Goal: Task Accomplishment & Management: Manage account settings

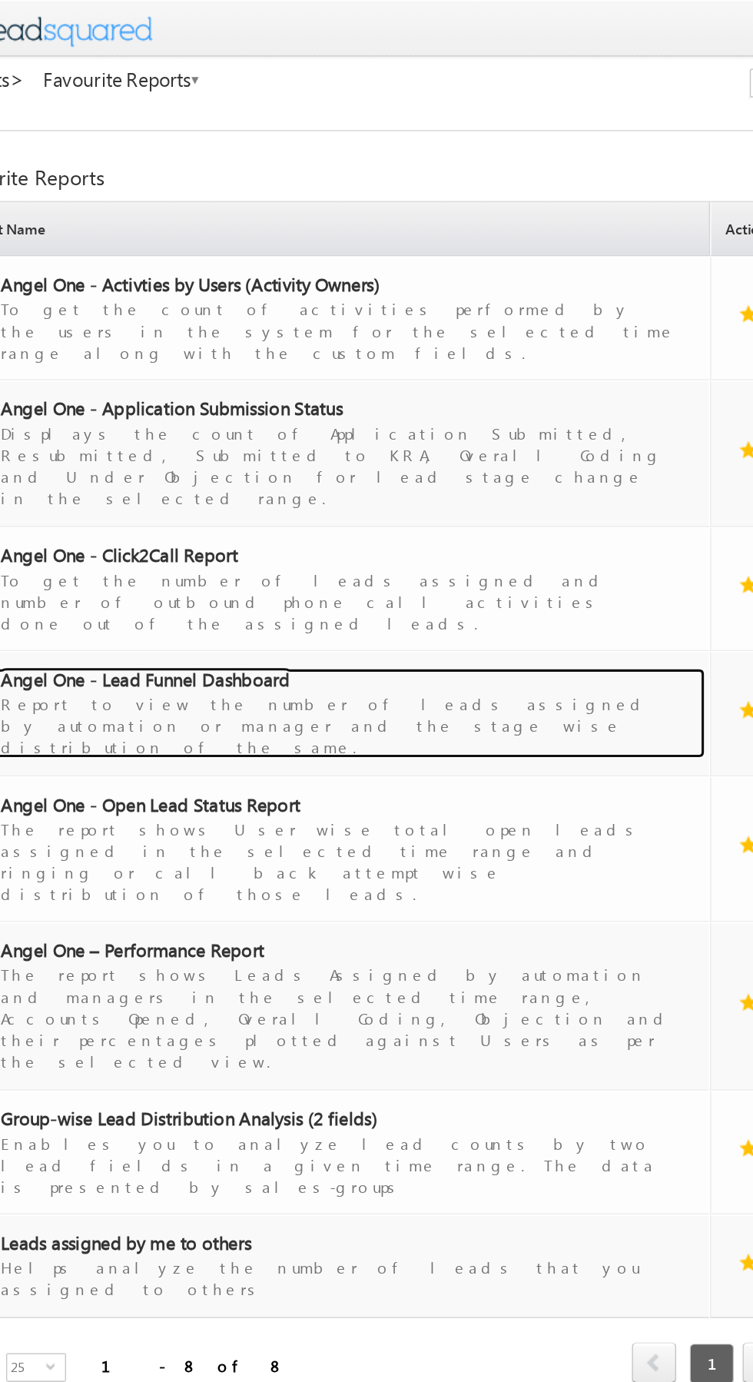
click at [189, 441] on div "Report to view the number of leads assigned by automation or manager and the st…" at bounding box center [269, 462] width 434 height 43
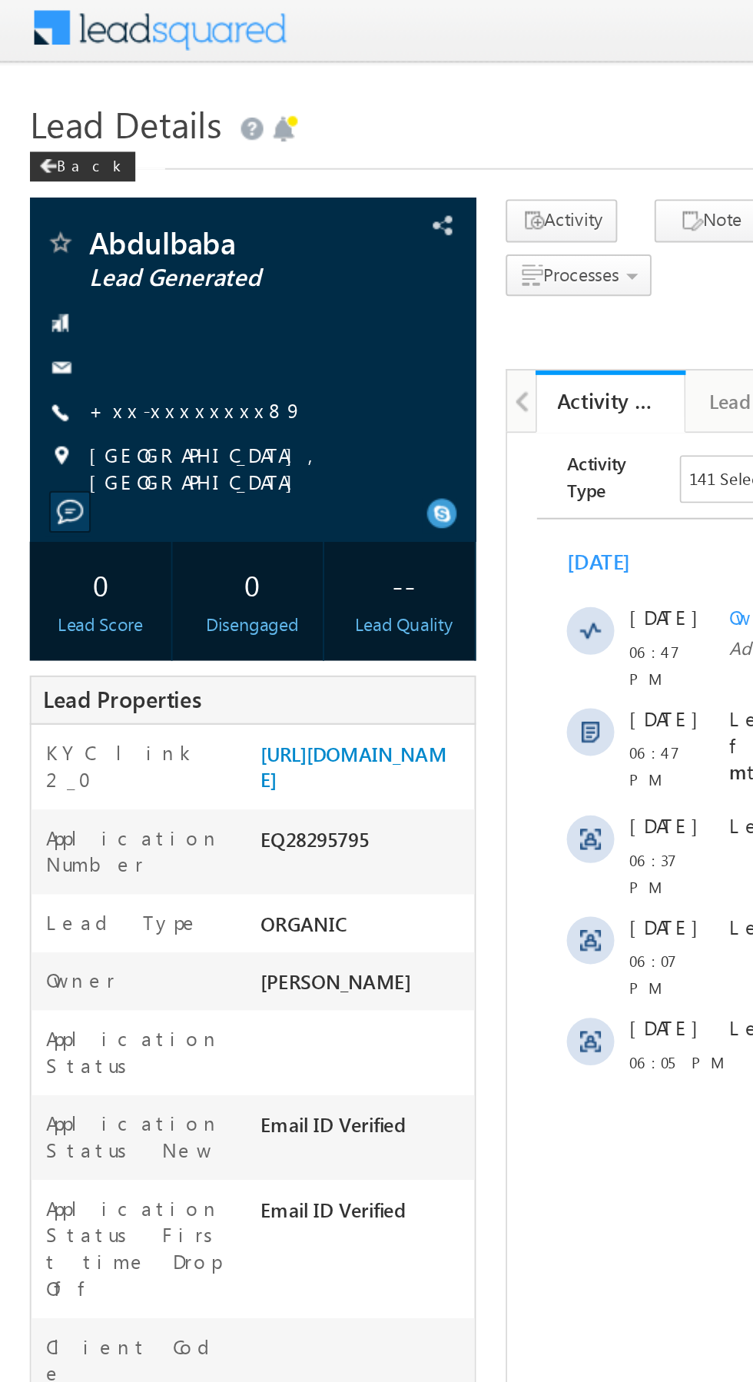
click at [98, 215] on link "+xx-xxxxxxxx89" at bounding box center [101, 215] width 111 height 13
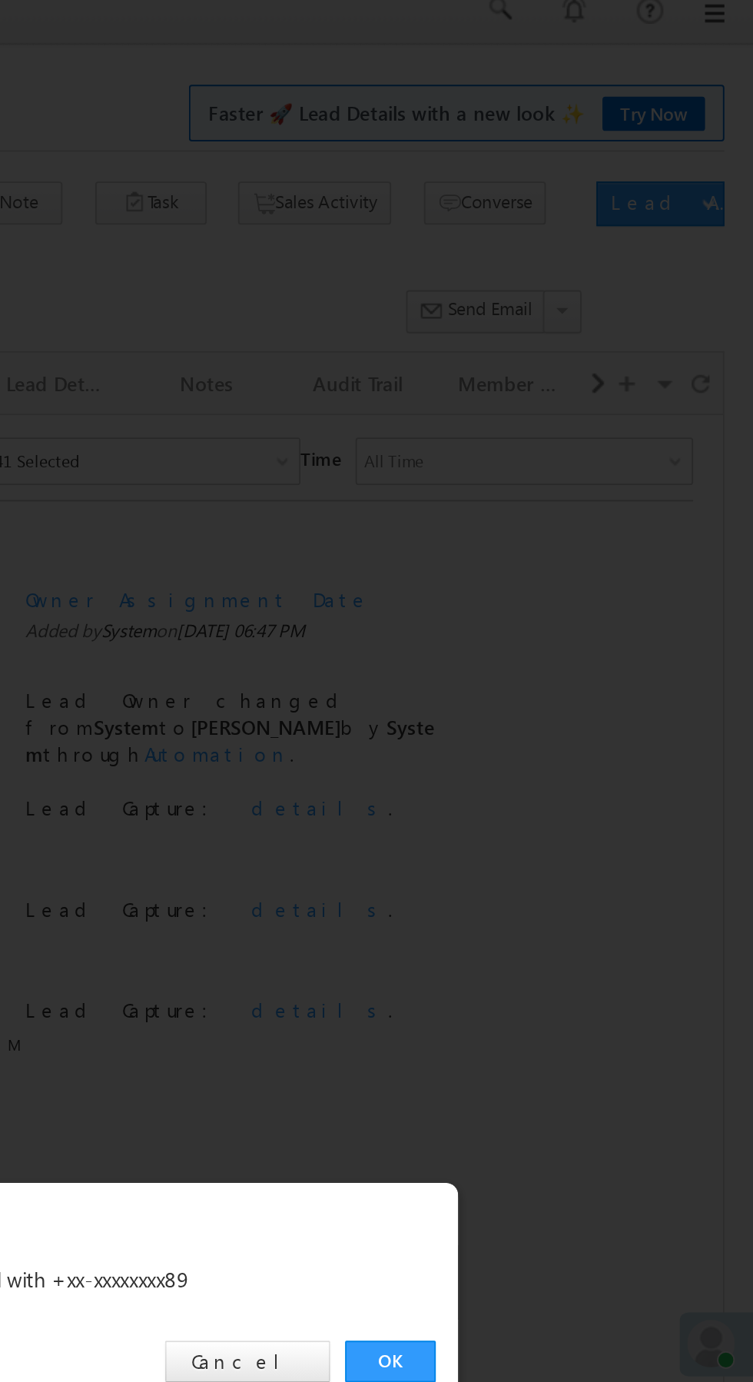
click at [565, 715] on link "OK" at bounding box center [565, 717] width 47 height 22
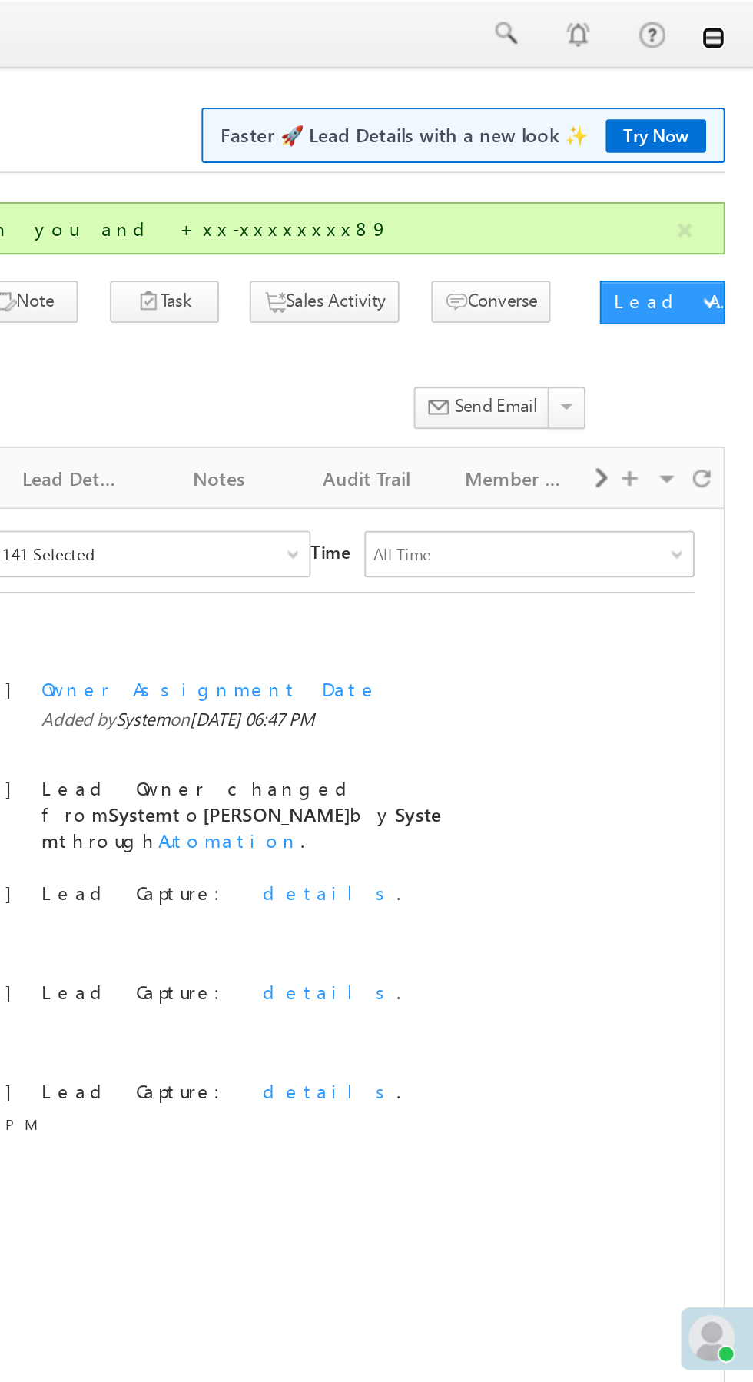
click at [734, 22] on link at bounding box center [732, 20] width 12 height 12
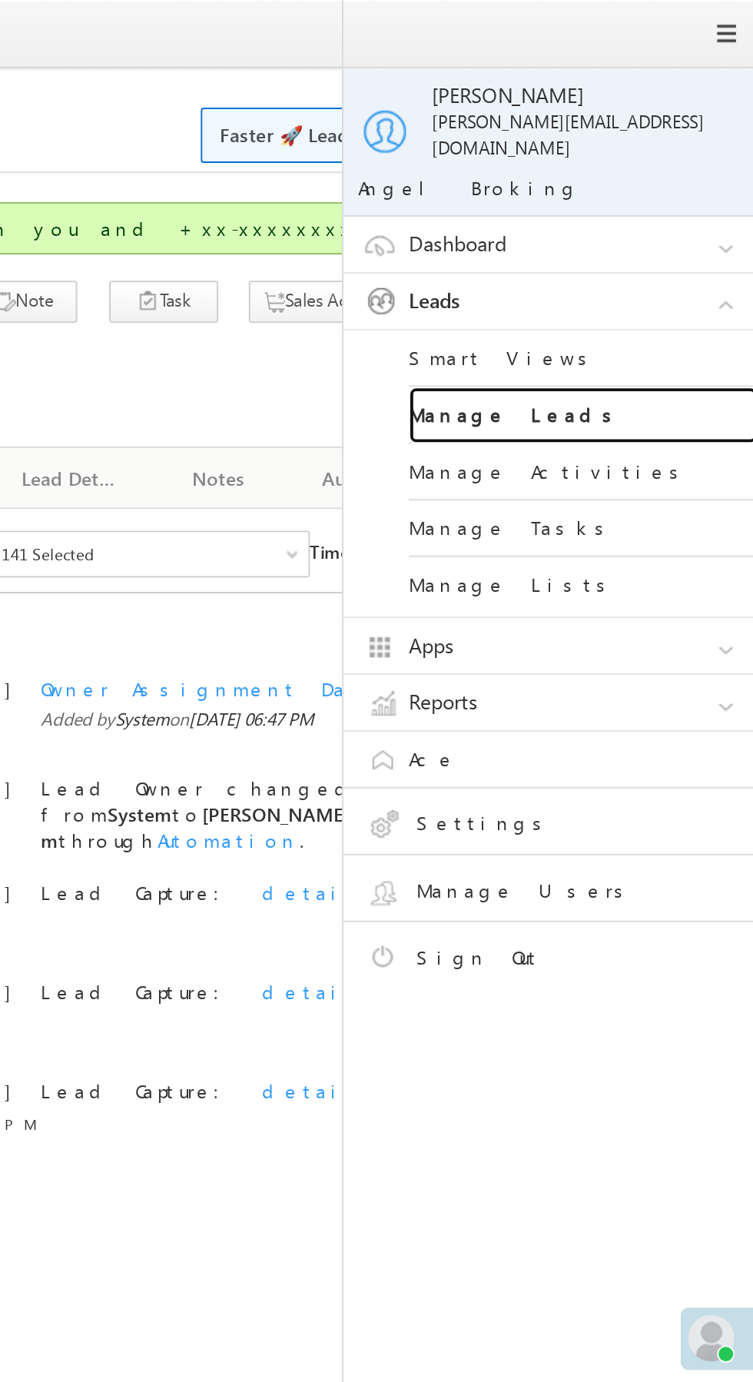
click at [674, 208] on link "Manage Leads" at bounding box center [663, 219] width 184 height 30
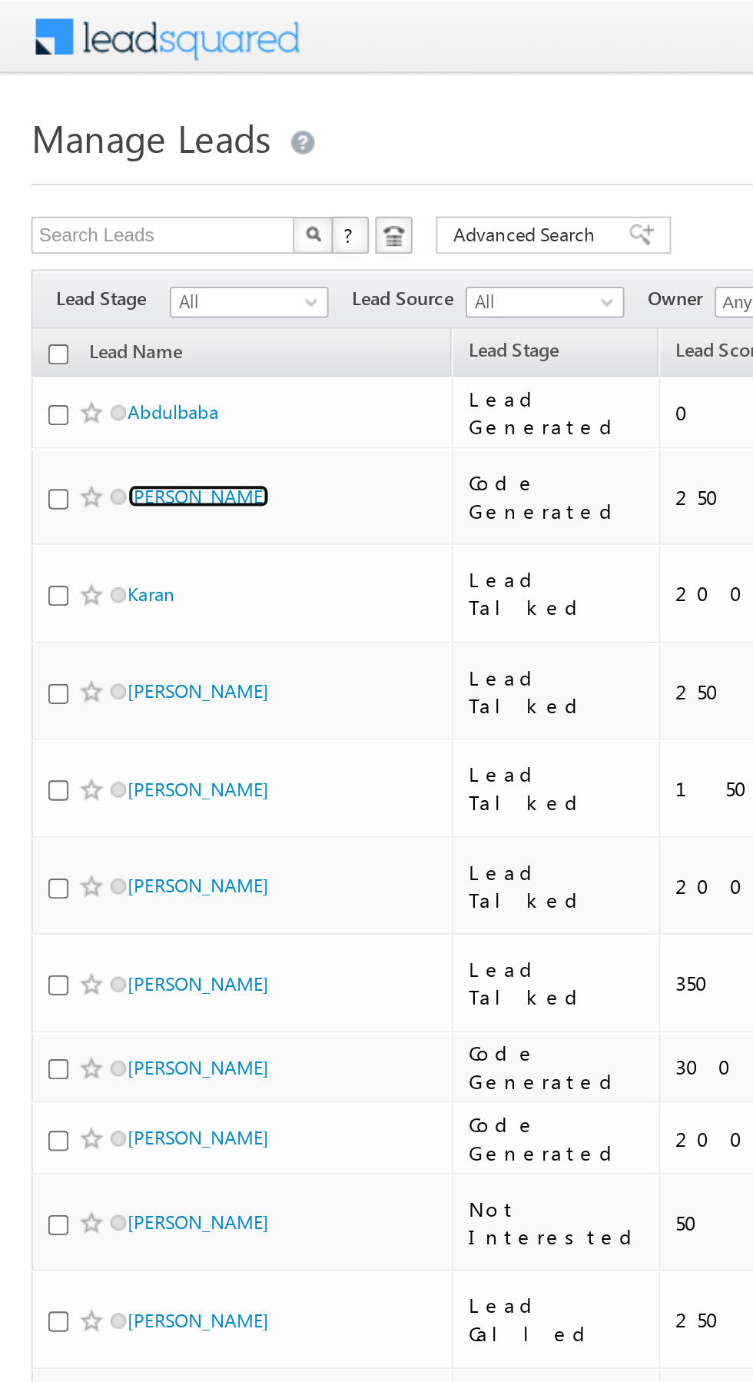
click at [104, 243] on link "[PERSON_NAME]" at bounding box center [98, 245] width 70 height 12
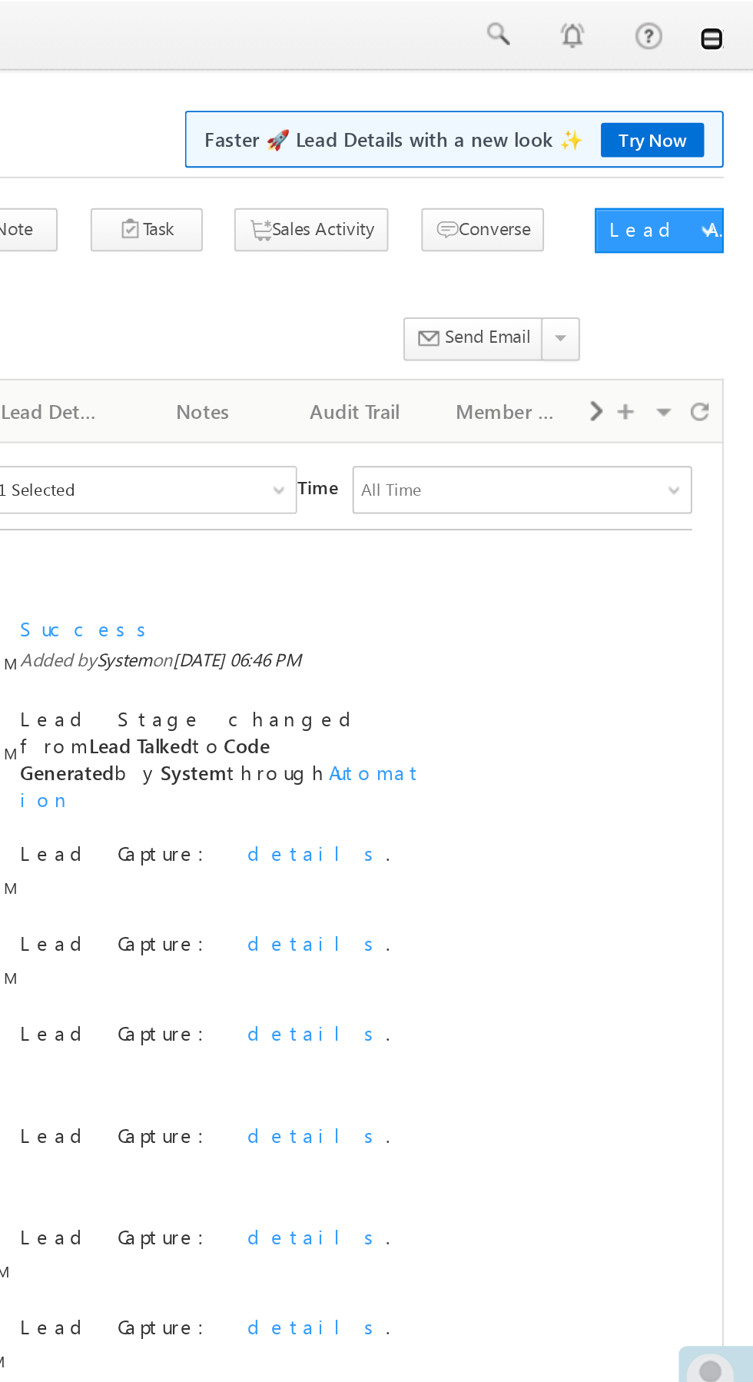
click at [732, 22] on link at bounding box center [732, 20] width 12 height 12
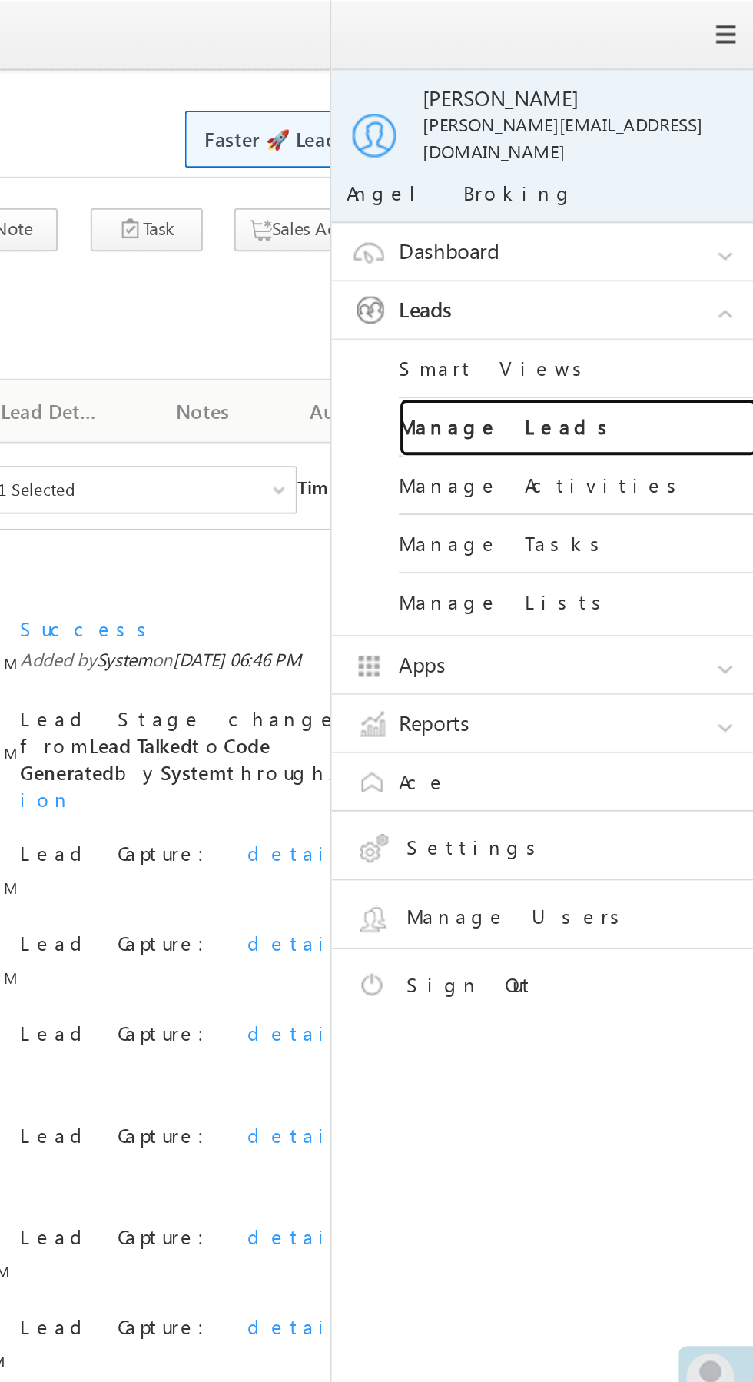
click at [690, 206] on link "Manage Leads" at bounding box center [663, 219] width 184 height 30
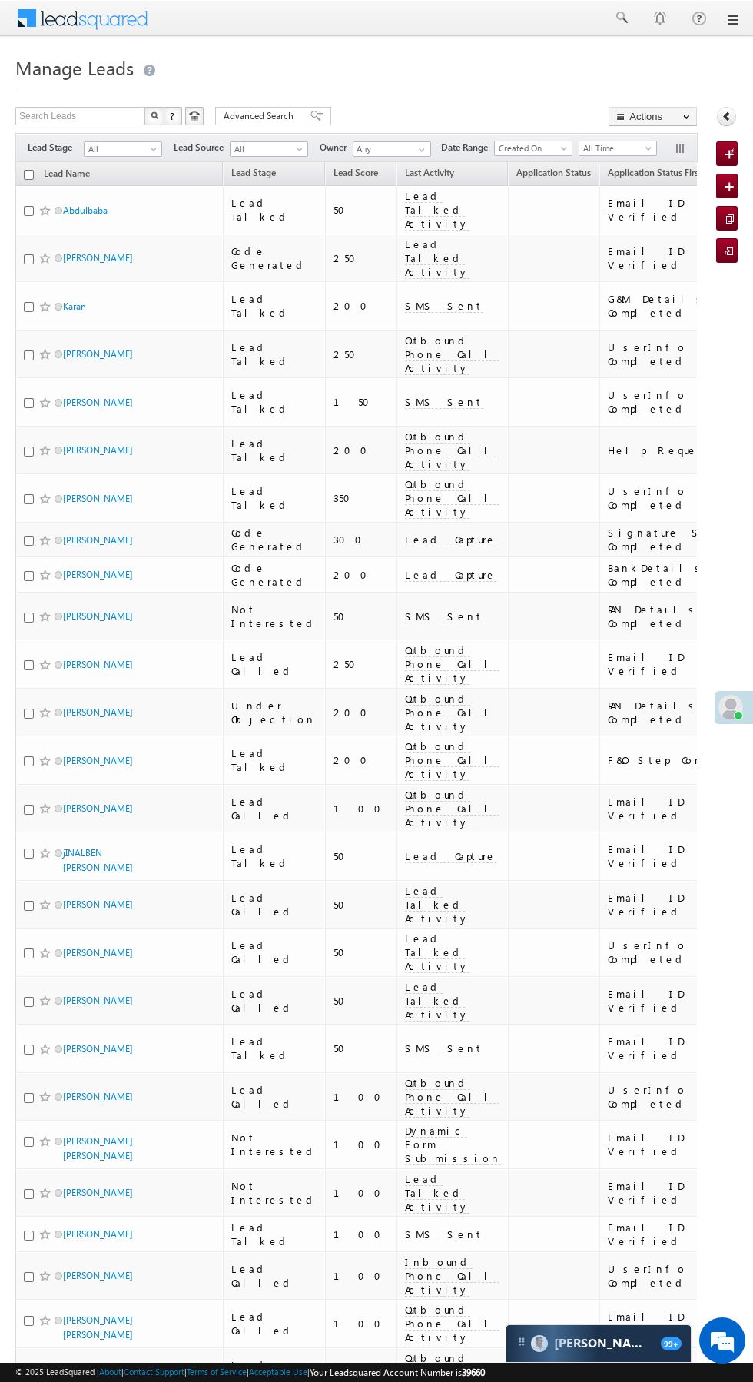
scroll to position [0, 2]
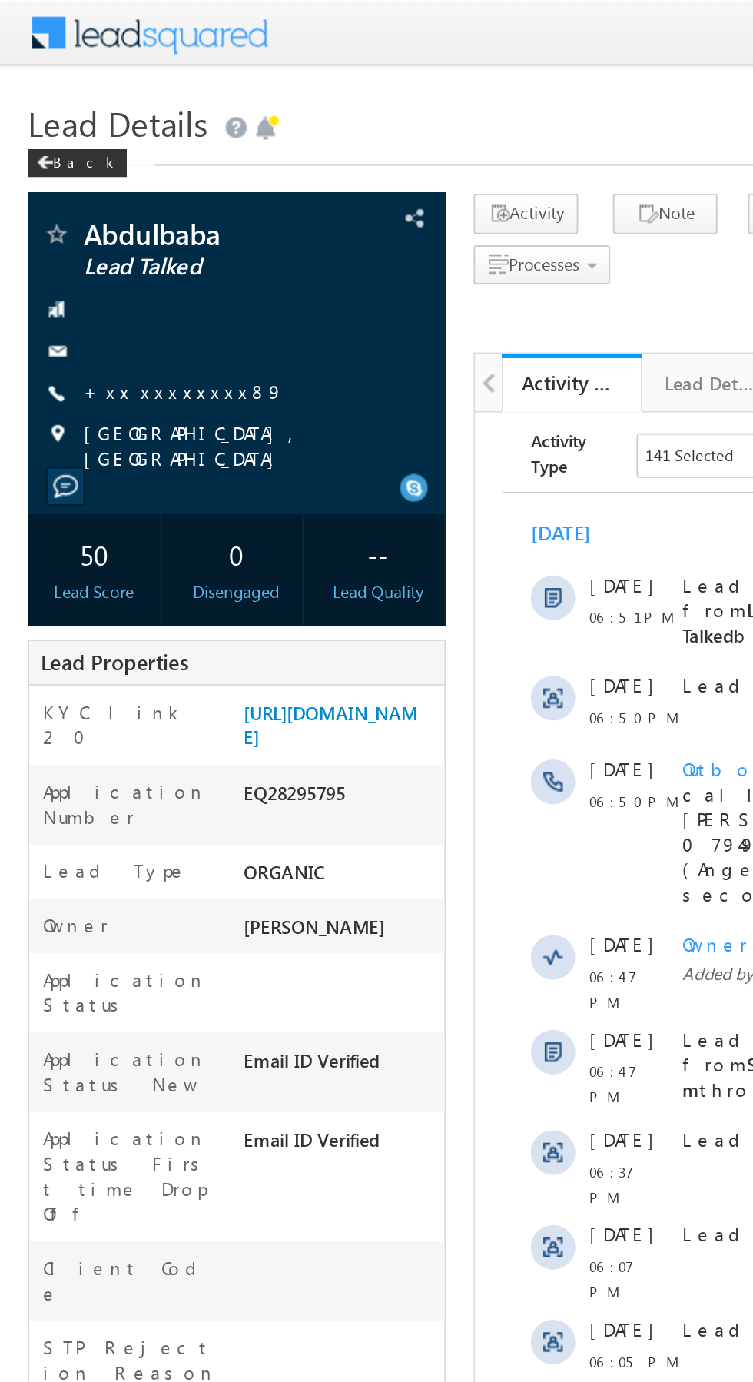
click at [93, 216] on link "+xx-xxxxxxxx89" at bounding box center [101, 215] width 111 height 13
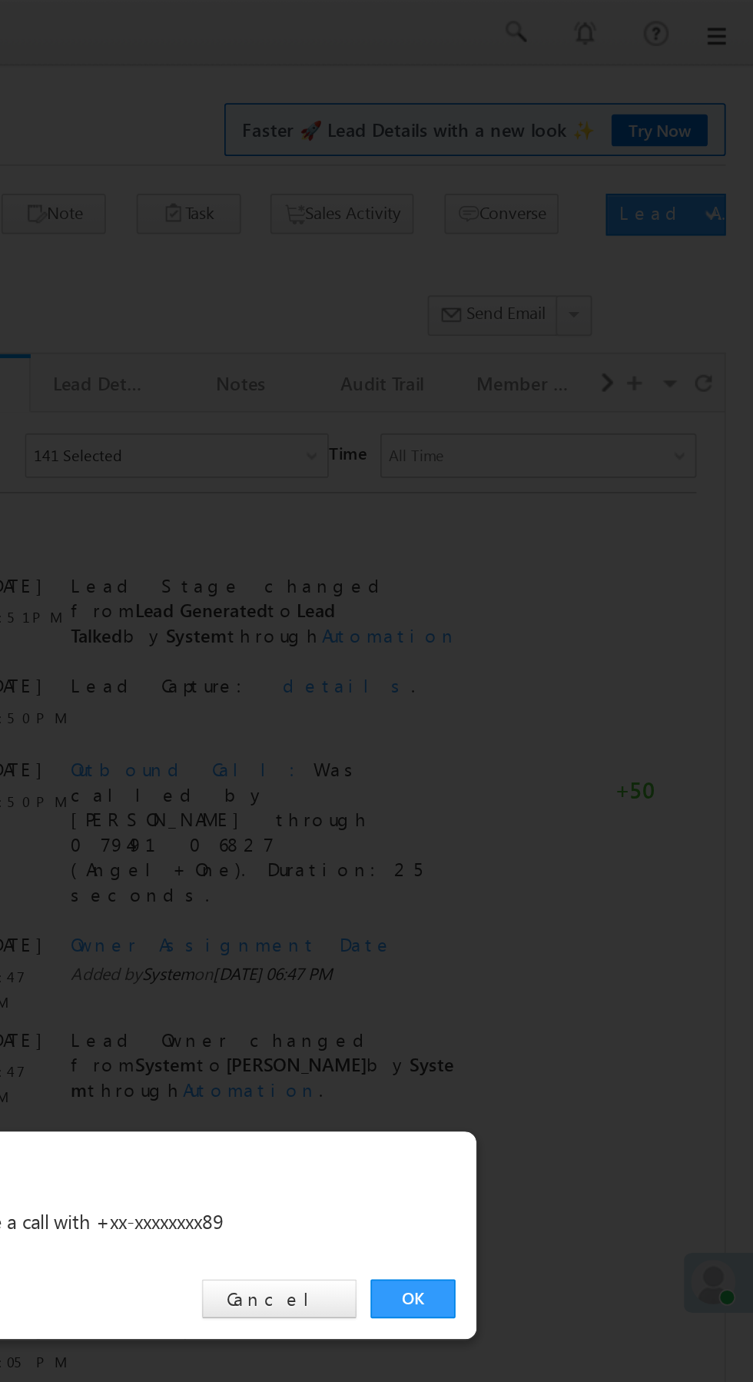
click at [569, 717] on link "OK" at bounding box center [565, 717] width 47 height 22
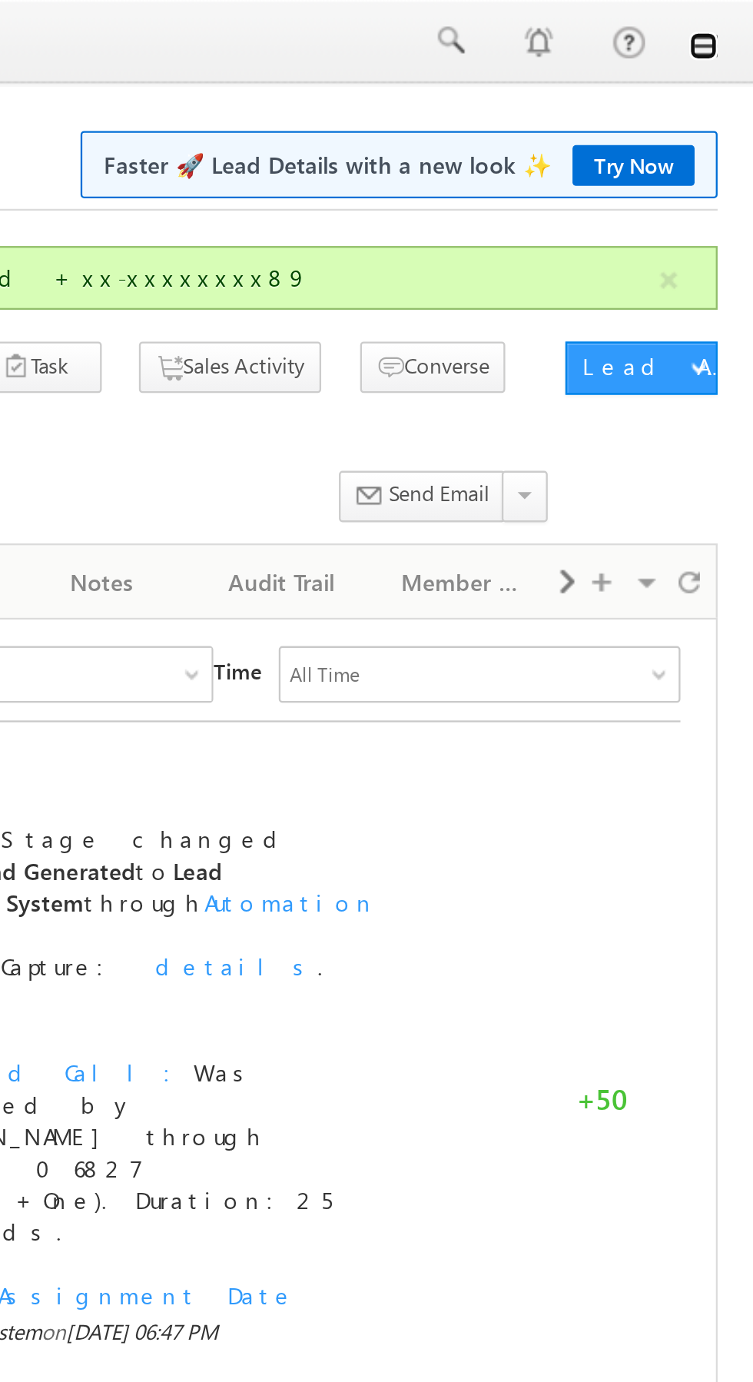
click at [734, 22] on link at bounding box center [732, 20] width 12 height 12
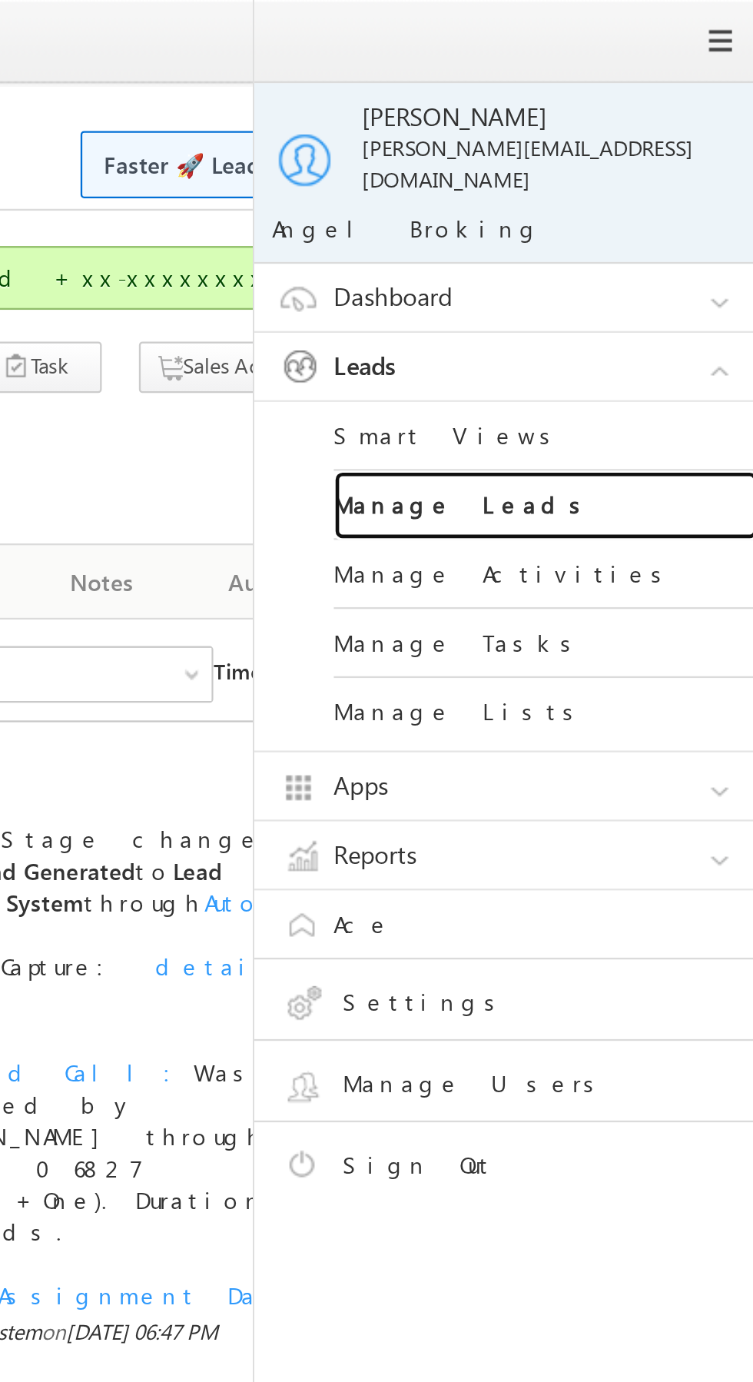
click at [680, 208] on link "Manage Leads" at bounding box center [663, 219] width 184 height 30
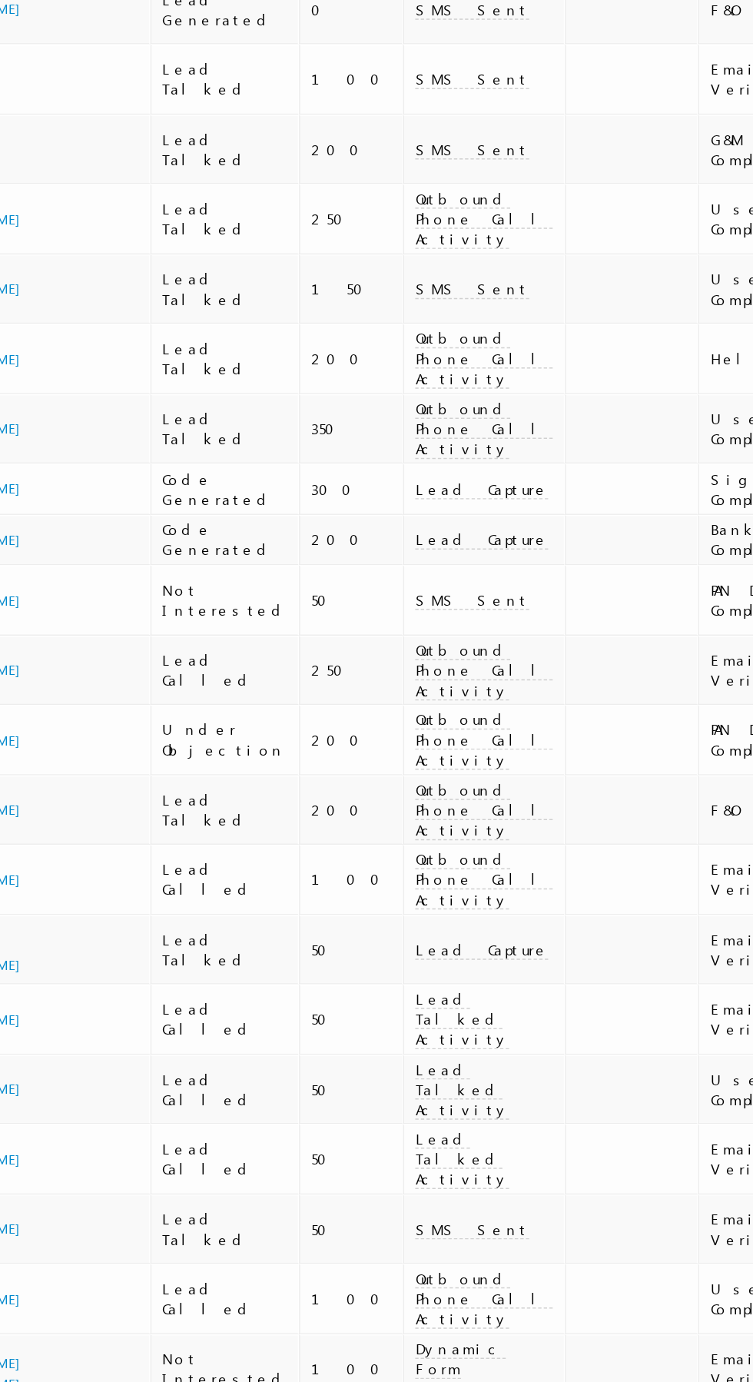
scroll to position [0, 3]
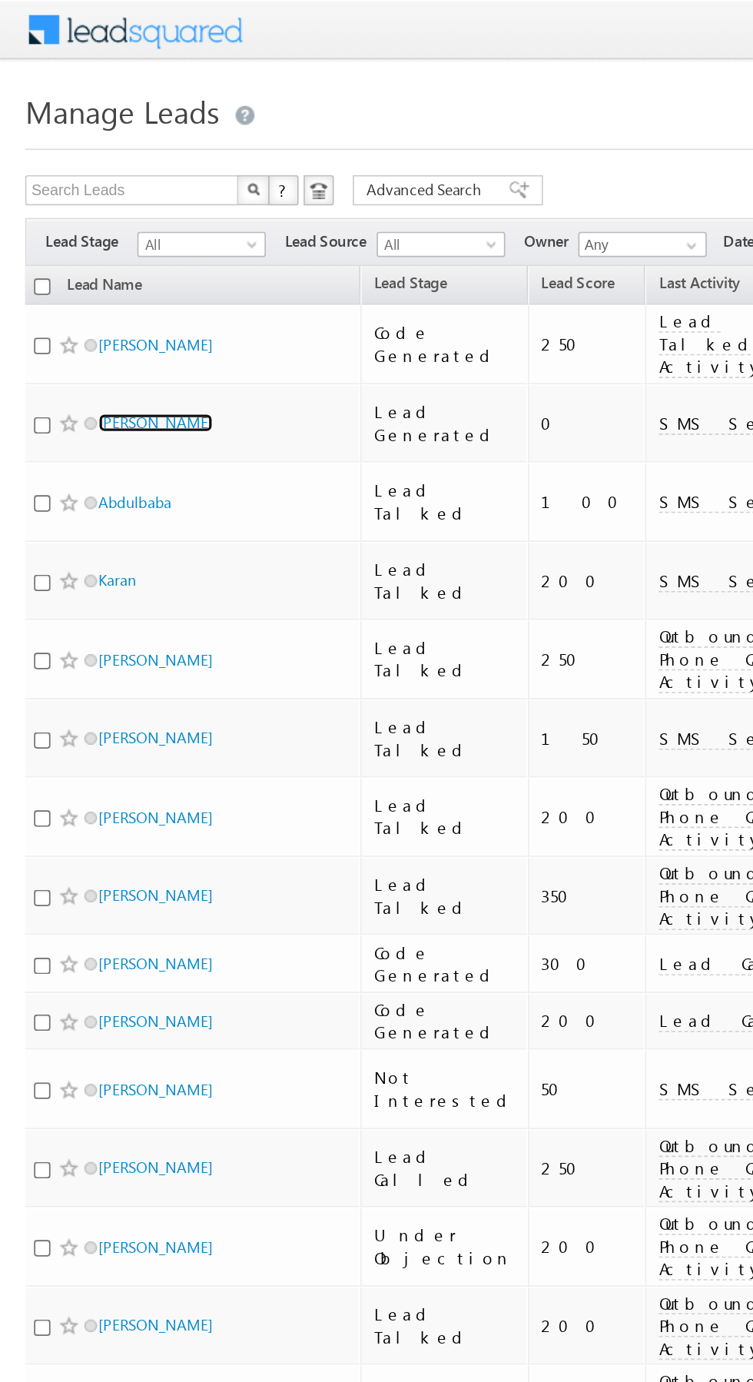
click at [89, 252] on link "[PERSON_NAME]" at bounding box center [95, 258] width 70 height 12
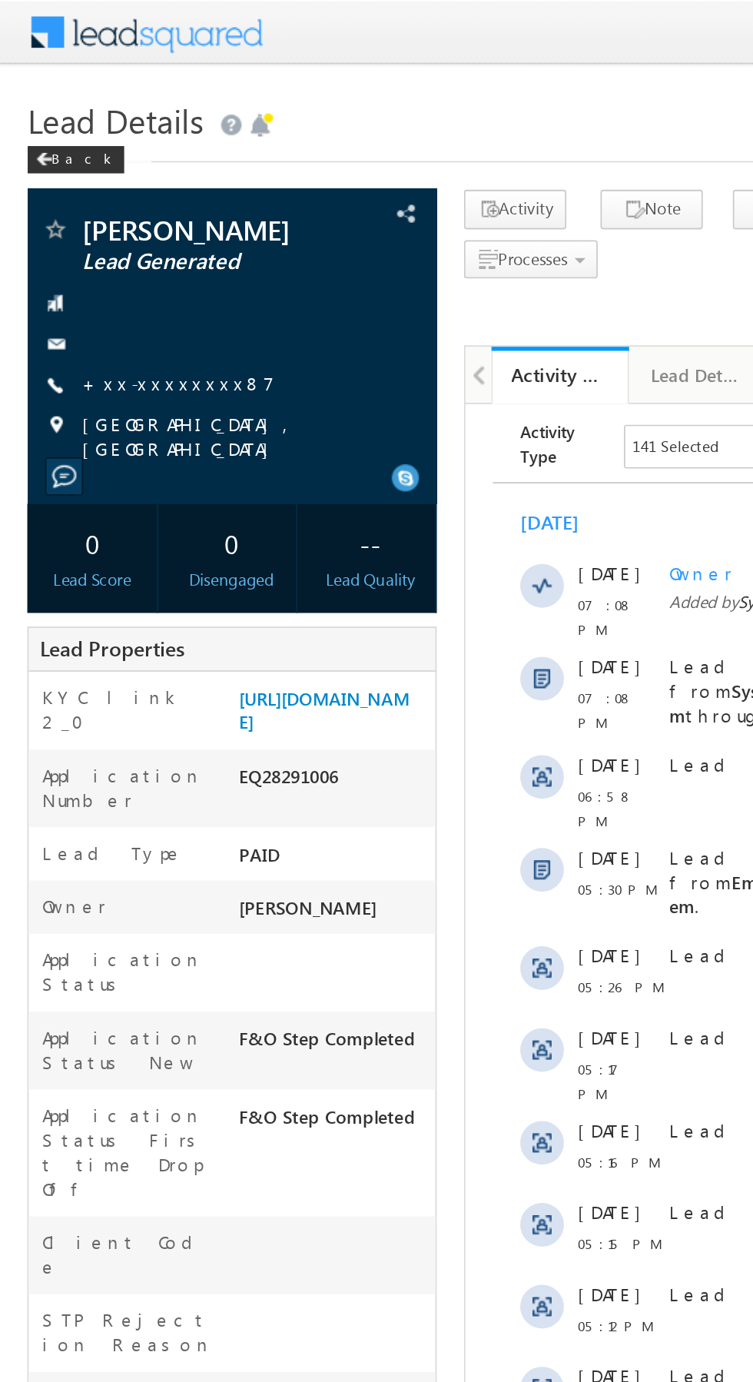
click at [94, 217] on link "+xx-xxxxxxxx87" at bounding box center [100, 215] width 108 height 13
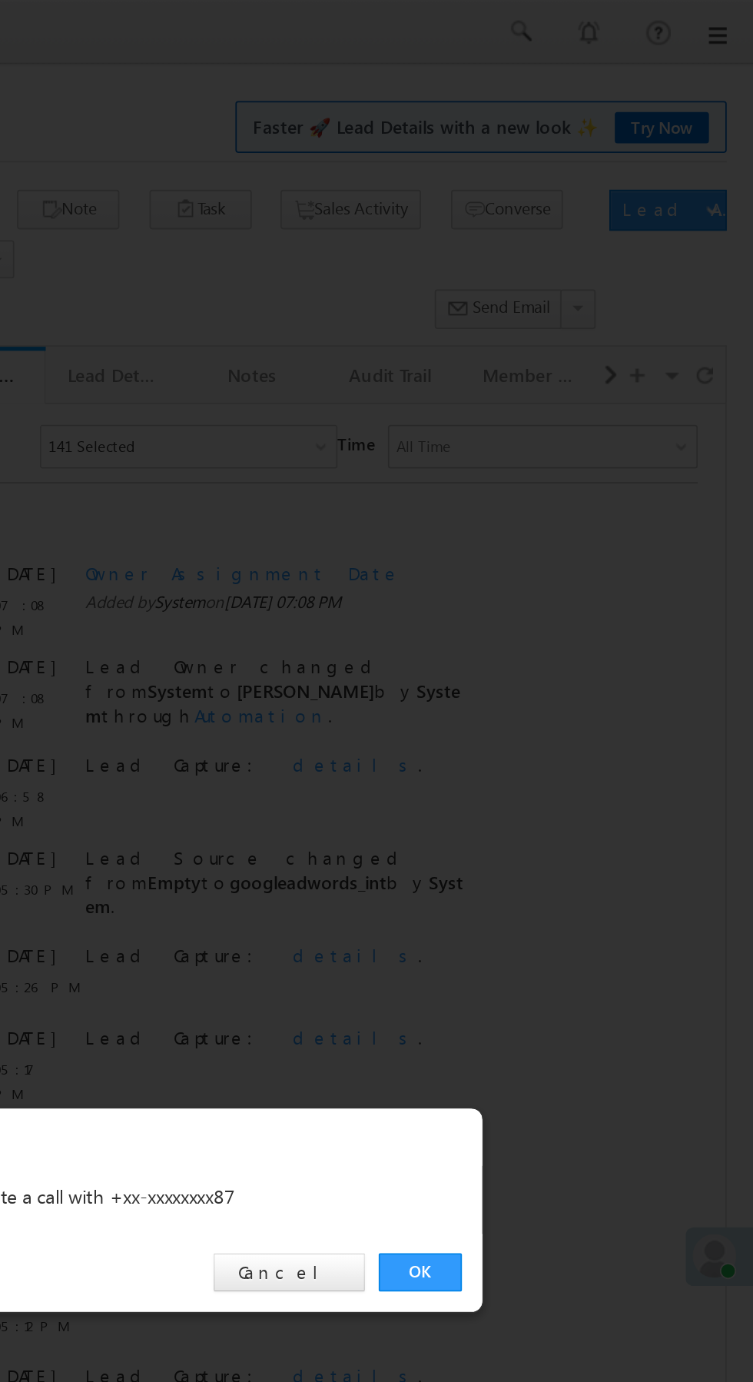
click at [580, 707] on link "OK" at bounding box center [565, 717] width 47 height 22
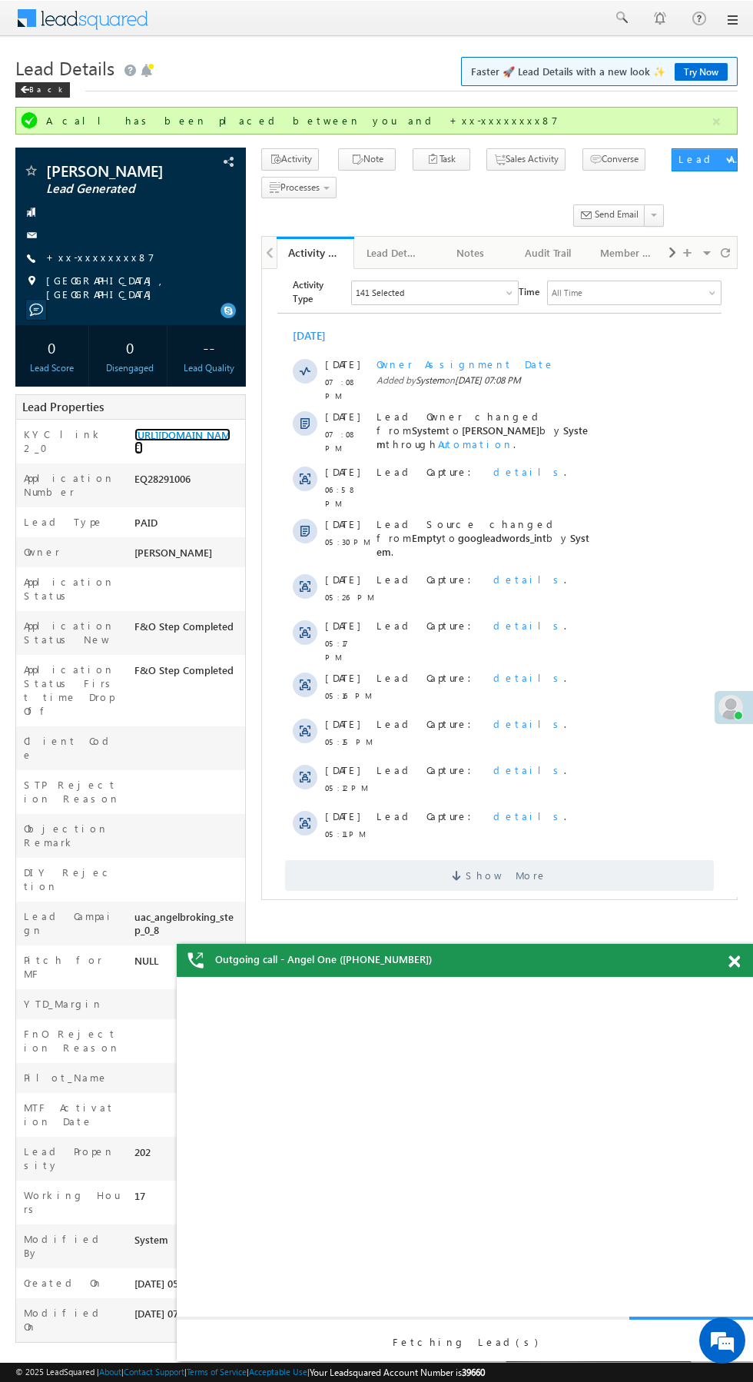
click at [200, 454] on link "https://angelbroking1-pk3em7sa.customui-test.leadsquared.com?leadId=038213f7-a8…" at bounding box center [183, 441] width 96 height 26
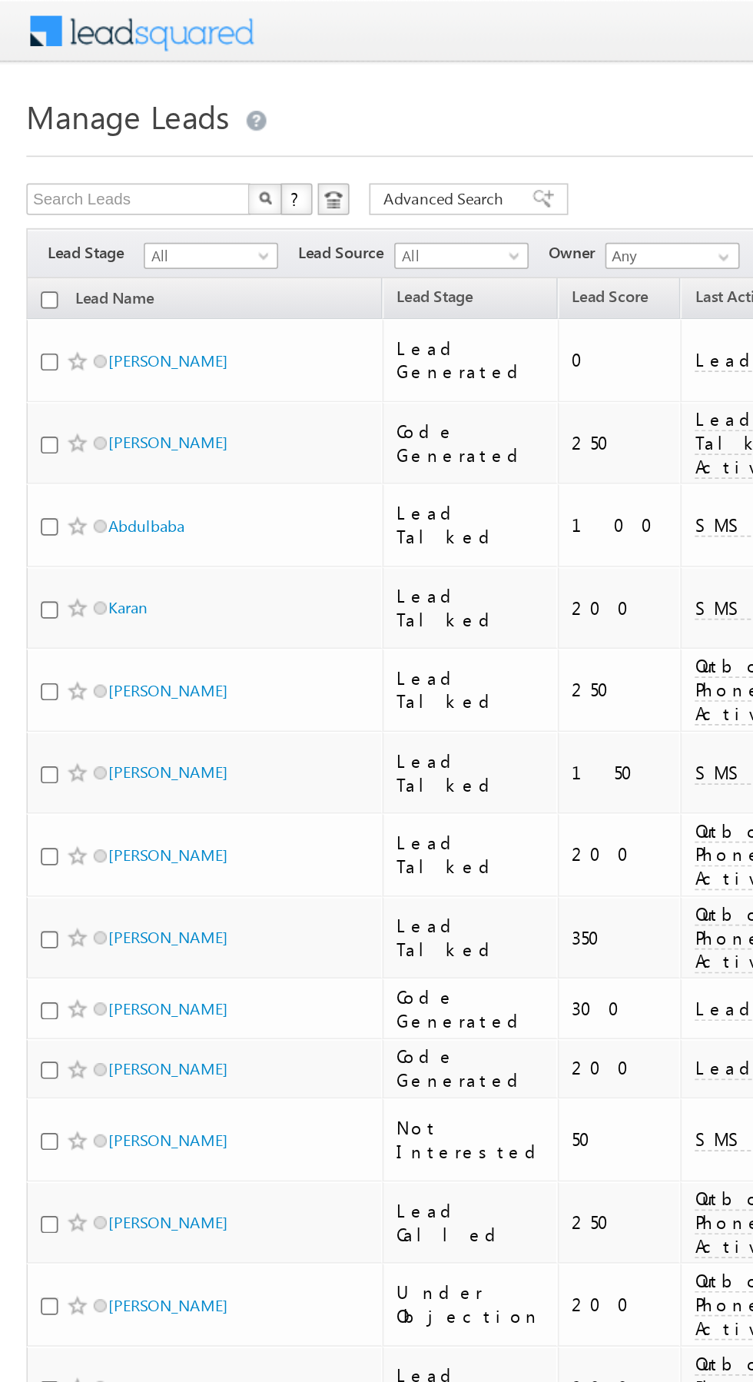
scroll to position [0, 4]
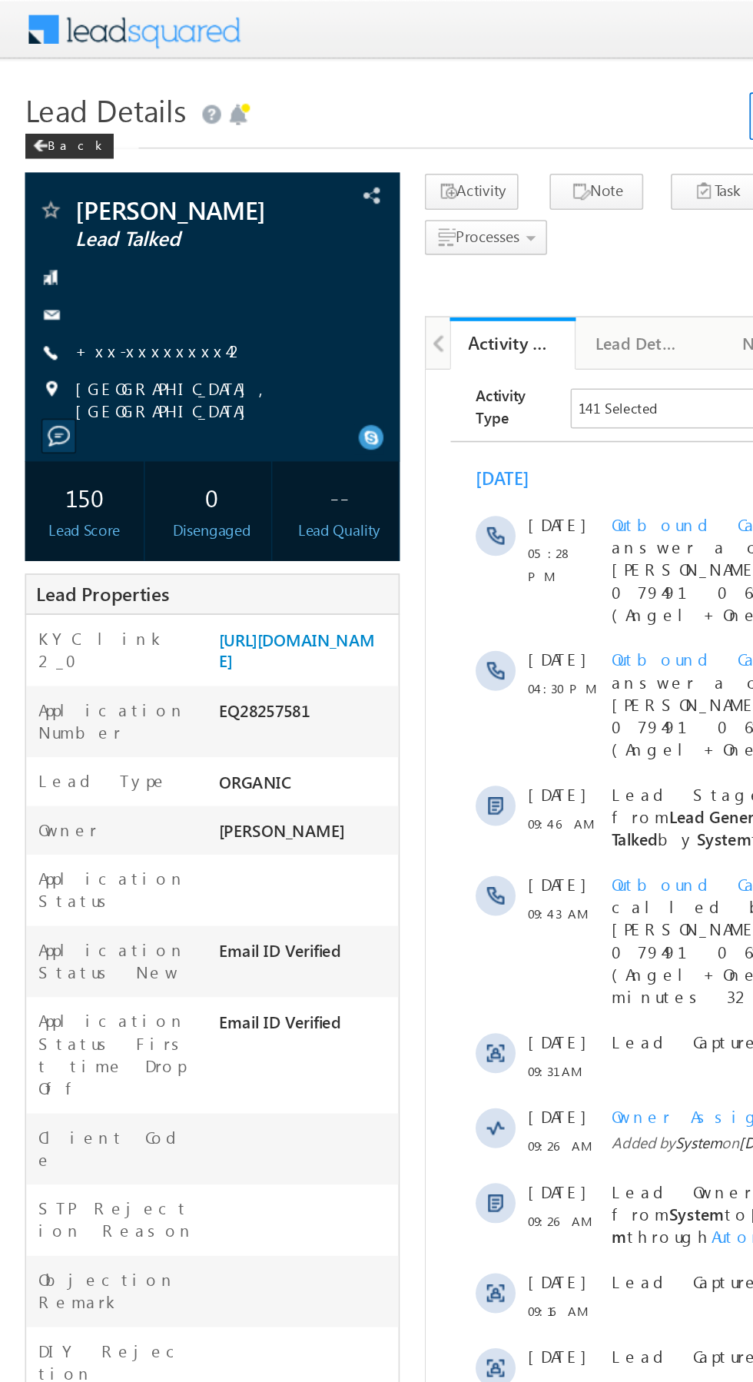
click at [92, 222] on link "+xx-xxxxxxxx42" at bounding box center [98, 215] width 105 height 13
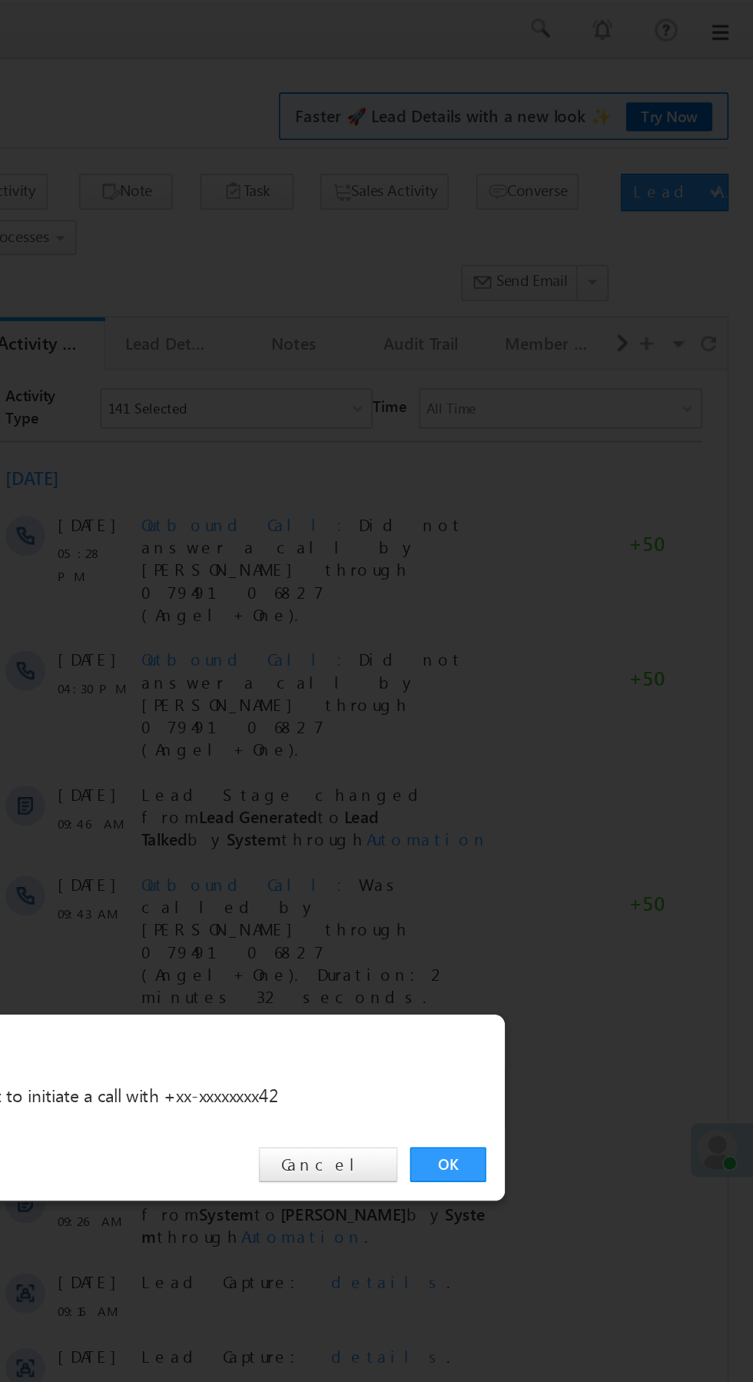
click at [569, 714] on link "OK" at bounding box center [565, 717] width 47 height 22
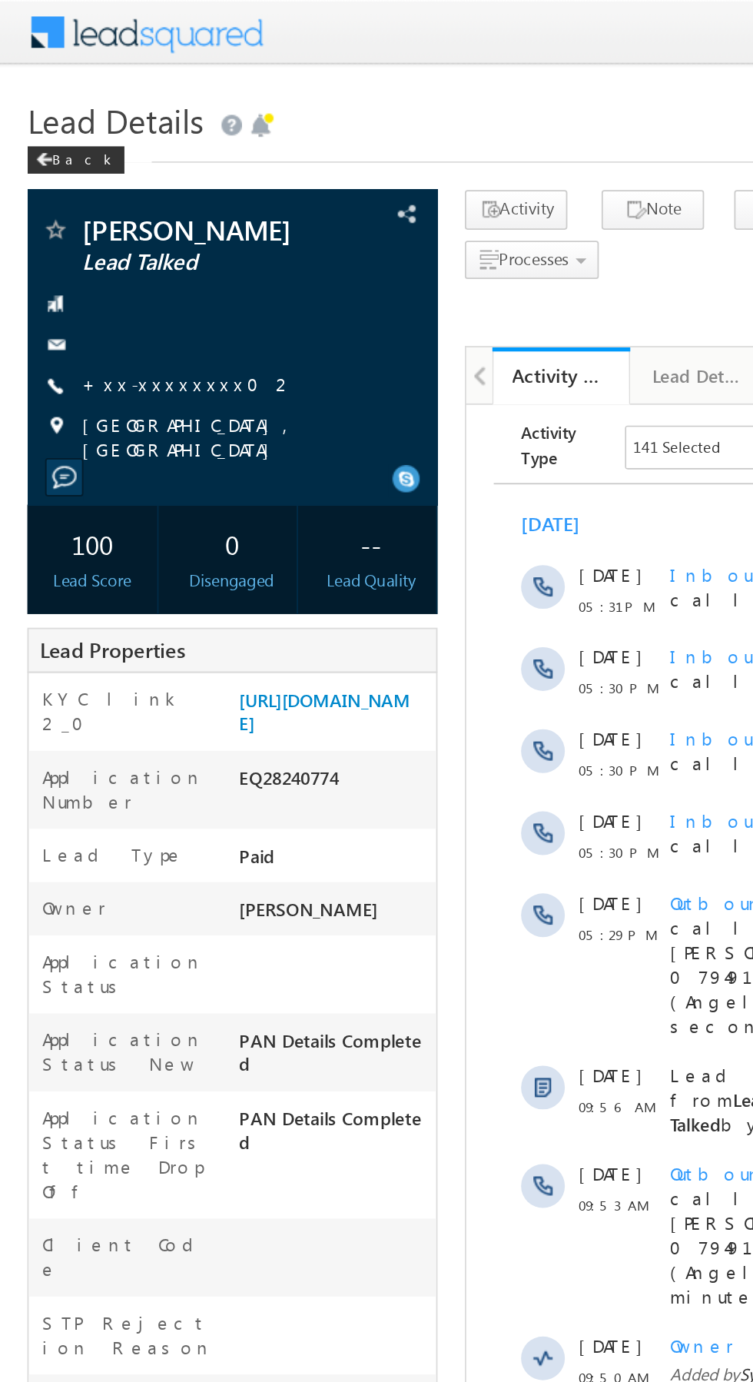
click at [92, 218] on link "+xx-xxxxxxxx02" at bounding box center [106, 215] width 120 height 13
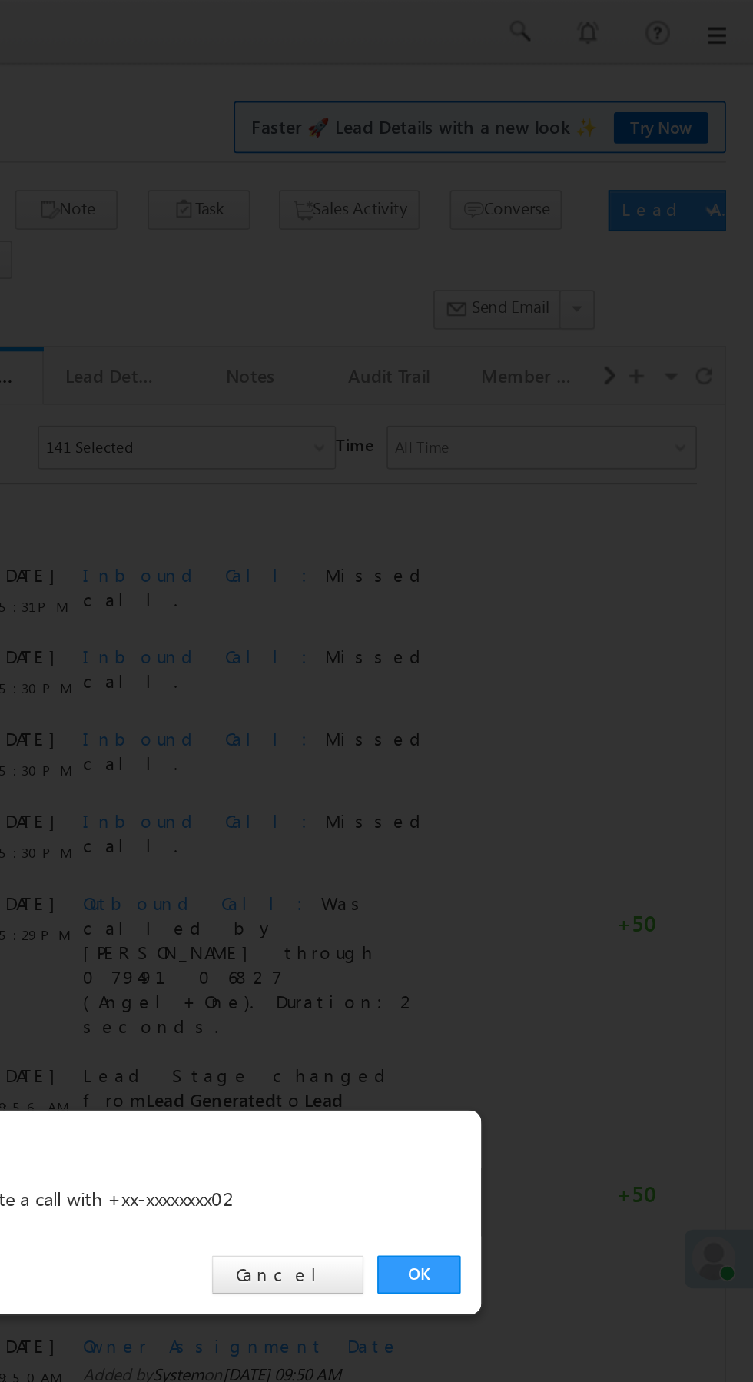
click at [567, 719] on link "OK" at bounding box center [565, 717] width 47 height 22
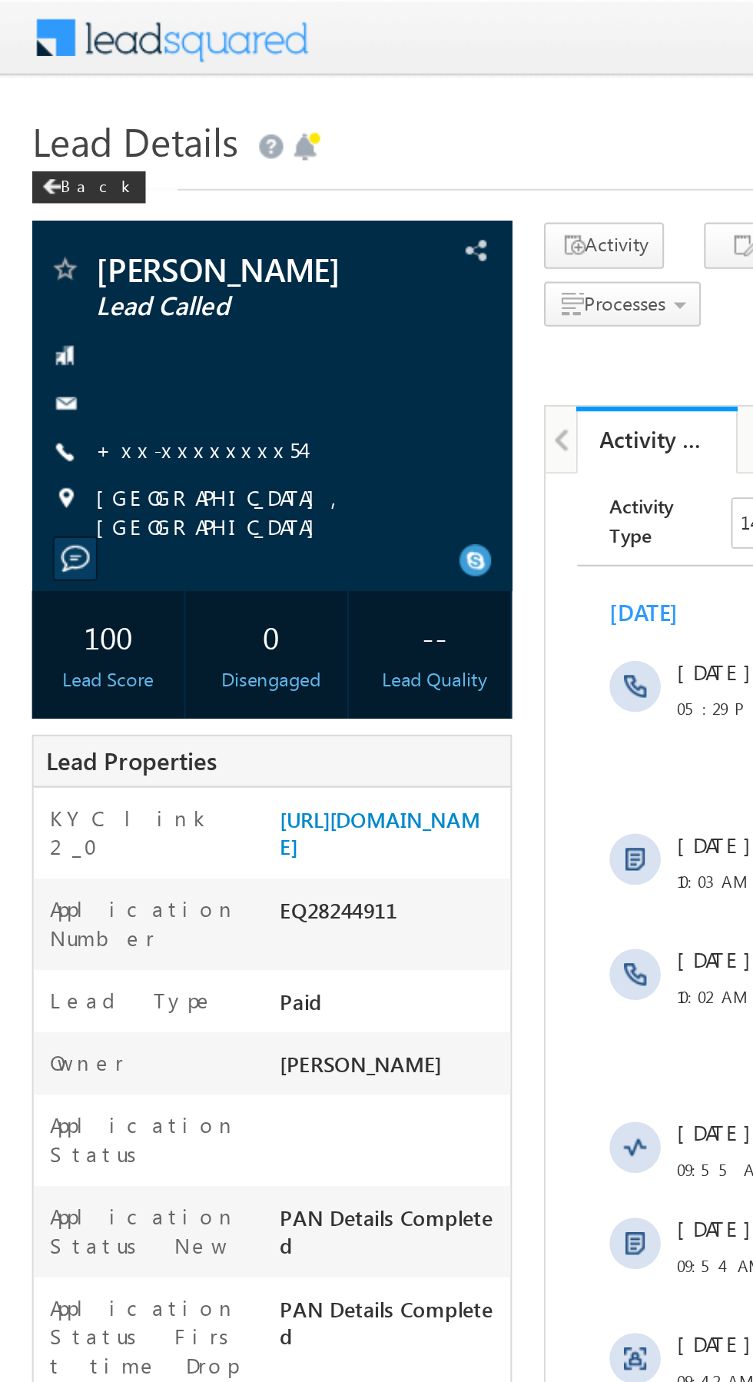
click at [97, 218] on link "+xx-xxxxxxxx54" at bounding box center [95, 215] width 99 height 13
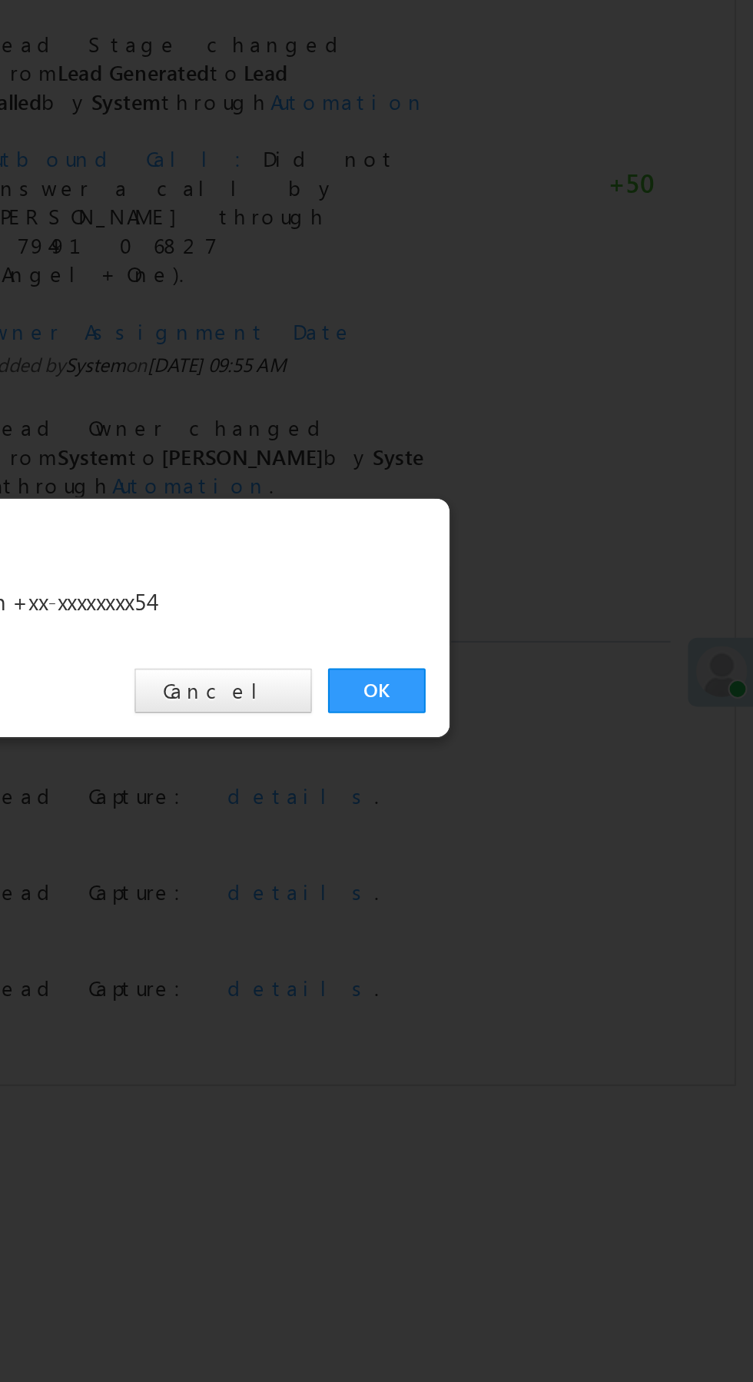
click at [565, 717] on link "OK" at bounding box center [565, 717] width 47 height 22
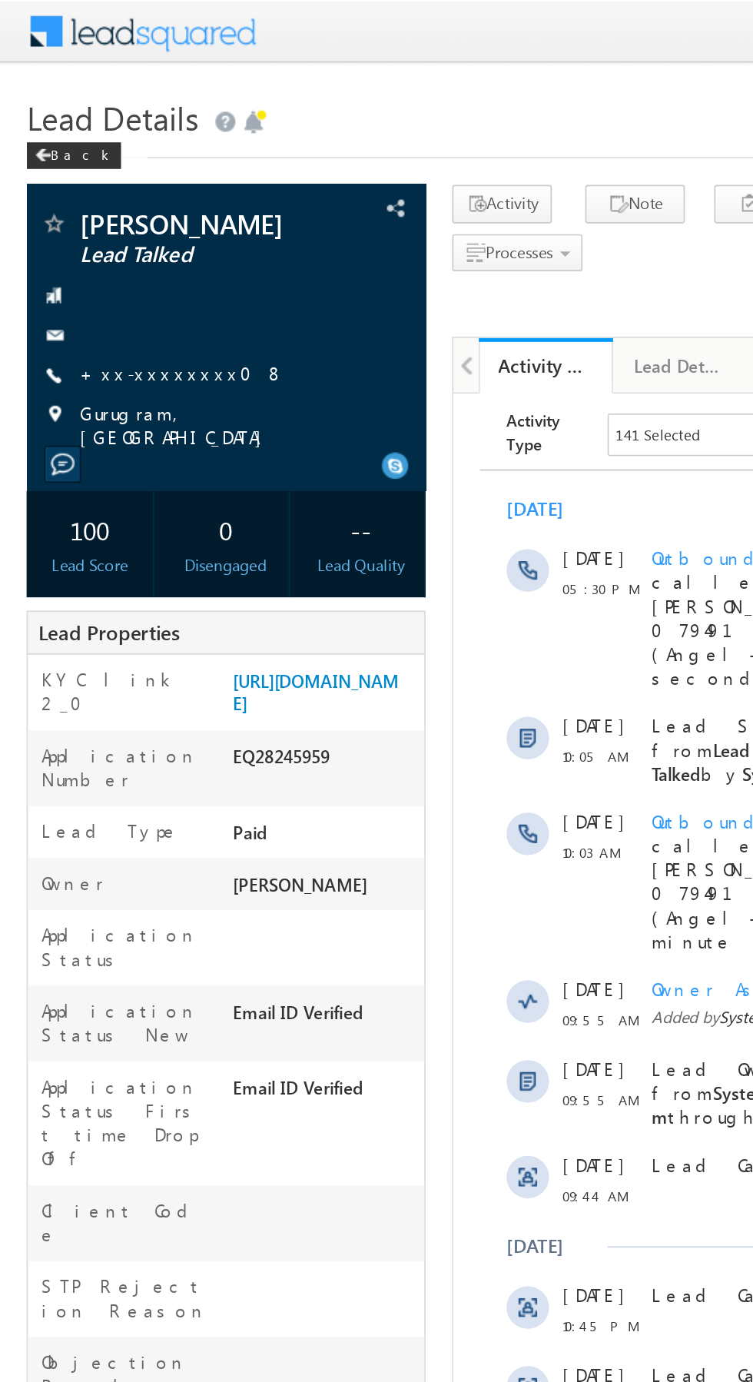
click at [87, 214] on link "+xx-xxxxxxxx08" at bounding box center [105, 215] width 118 height 13
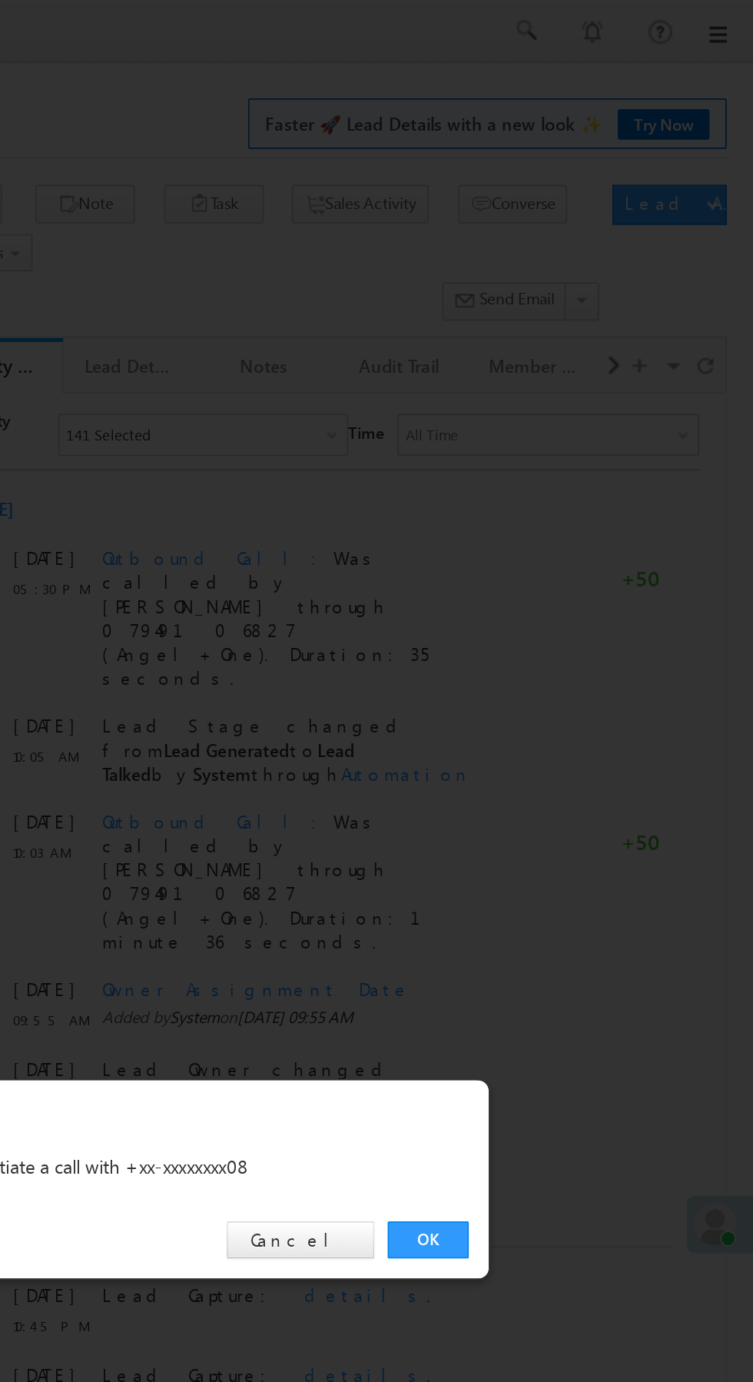
click at [566, 716] on link "OK" at bounding box center [565, 717] width 47 height 22
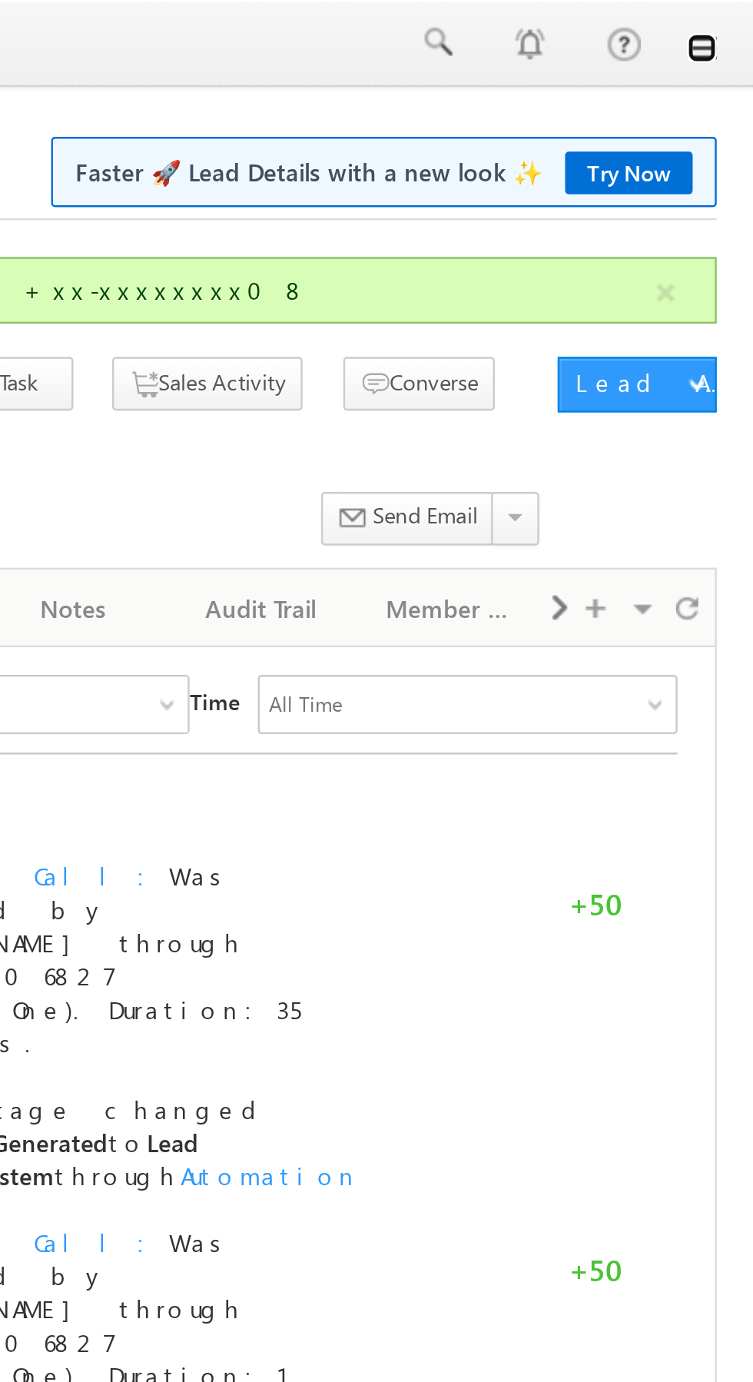
click at [736, 22] on link at bounding box center [732, 20] width 12 height 12
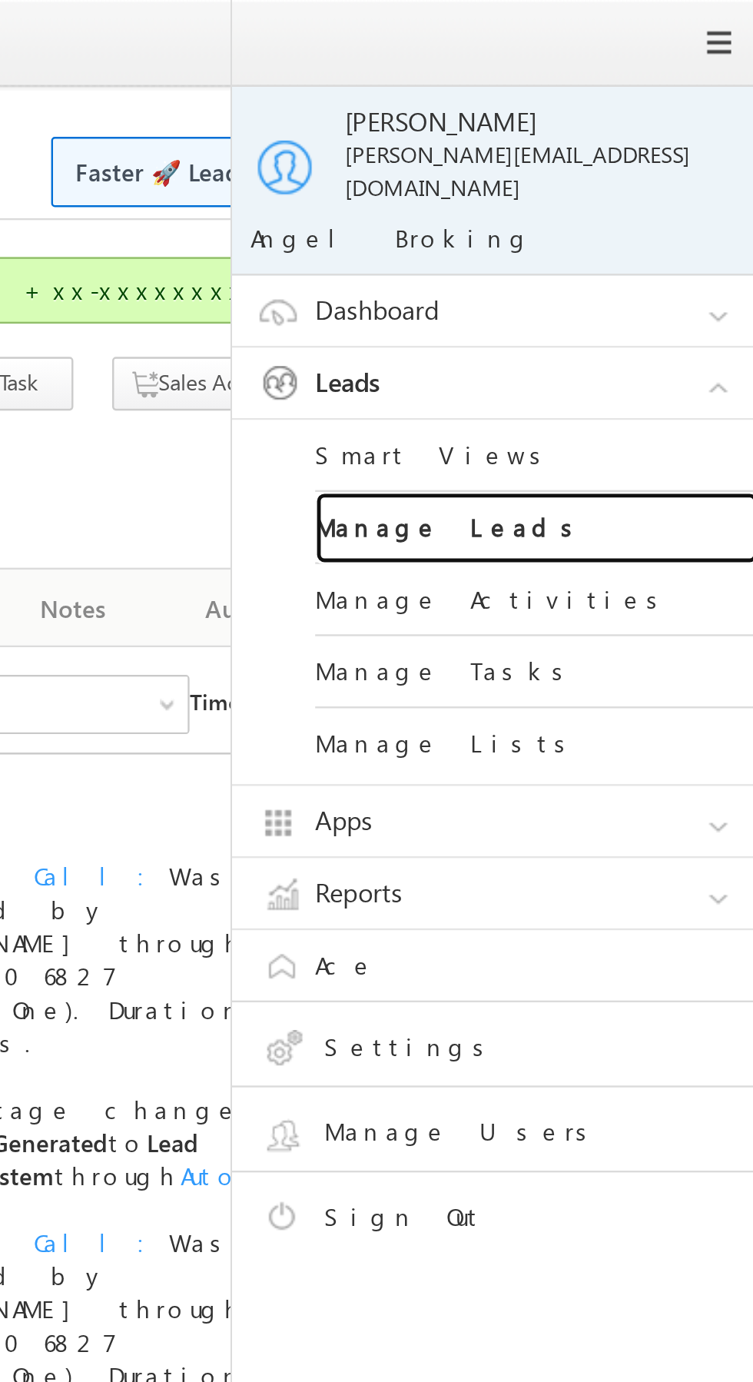
click at [647, 210] on link "Manage Leads" at bounding box center [663, 219] width 184 height 30
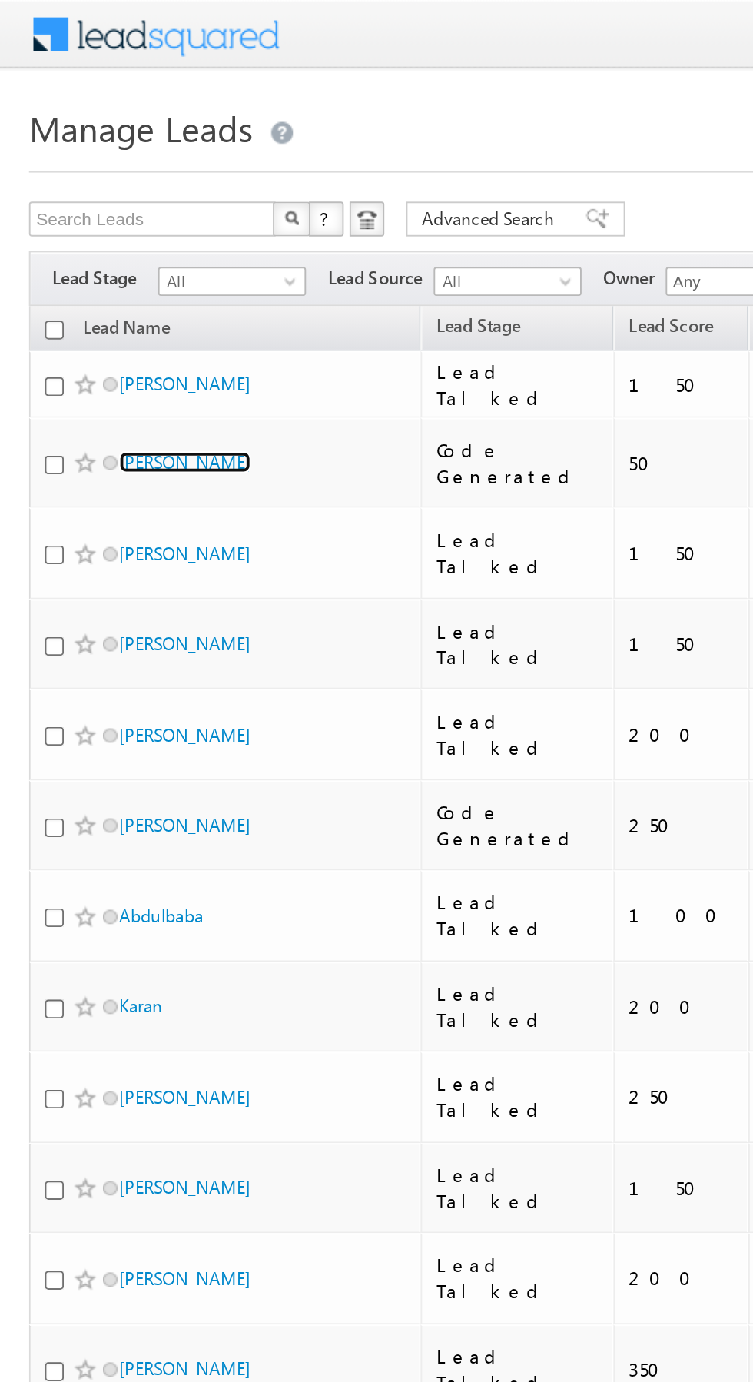
click at [103, 239] on link "Rahul Kumar" at bounding box center [98, 245] width 70 height 12
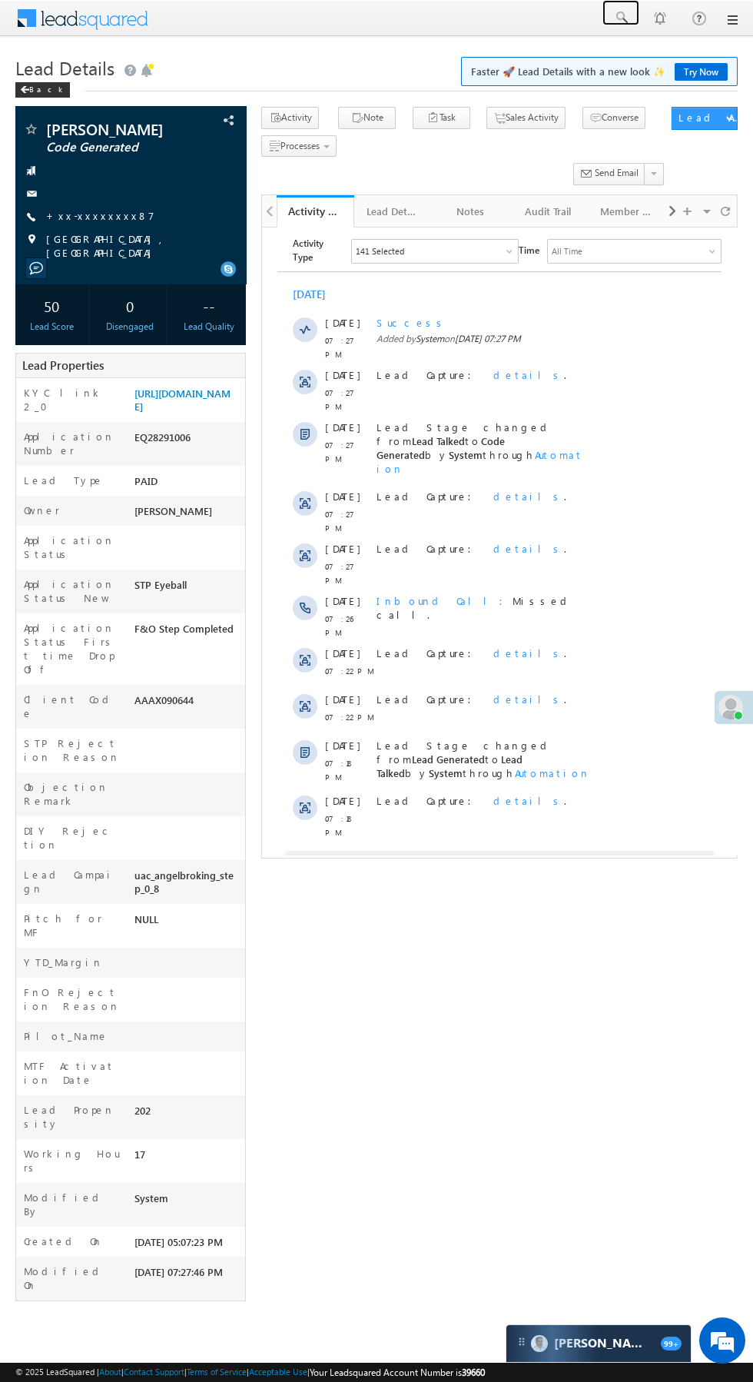
click at [621, 18] on span at bounding box center [620, 17] width 15 height 15
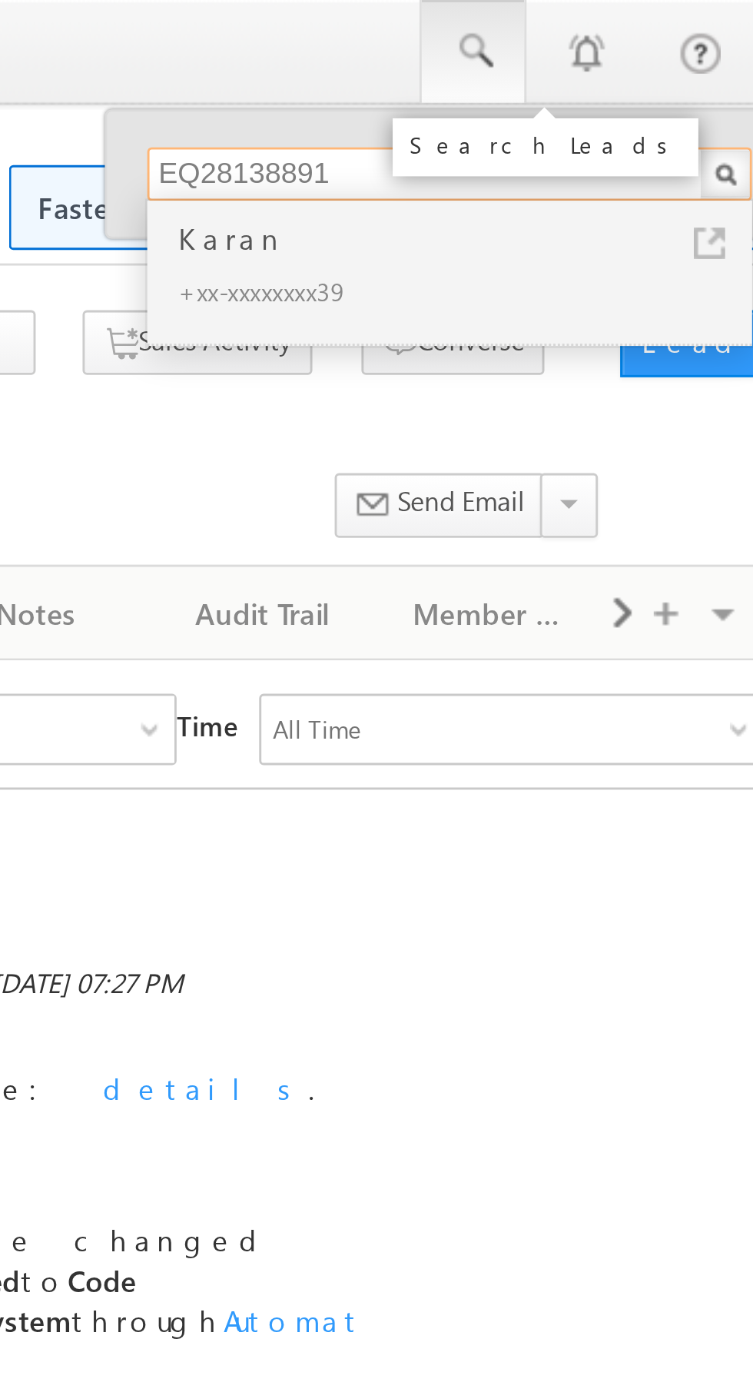
type input "EQ28138891"
click at [582, 97] on div "+xx-xxxxxxxx39" at bounding box center [620, 100] width 206 height 18
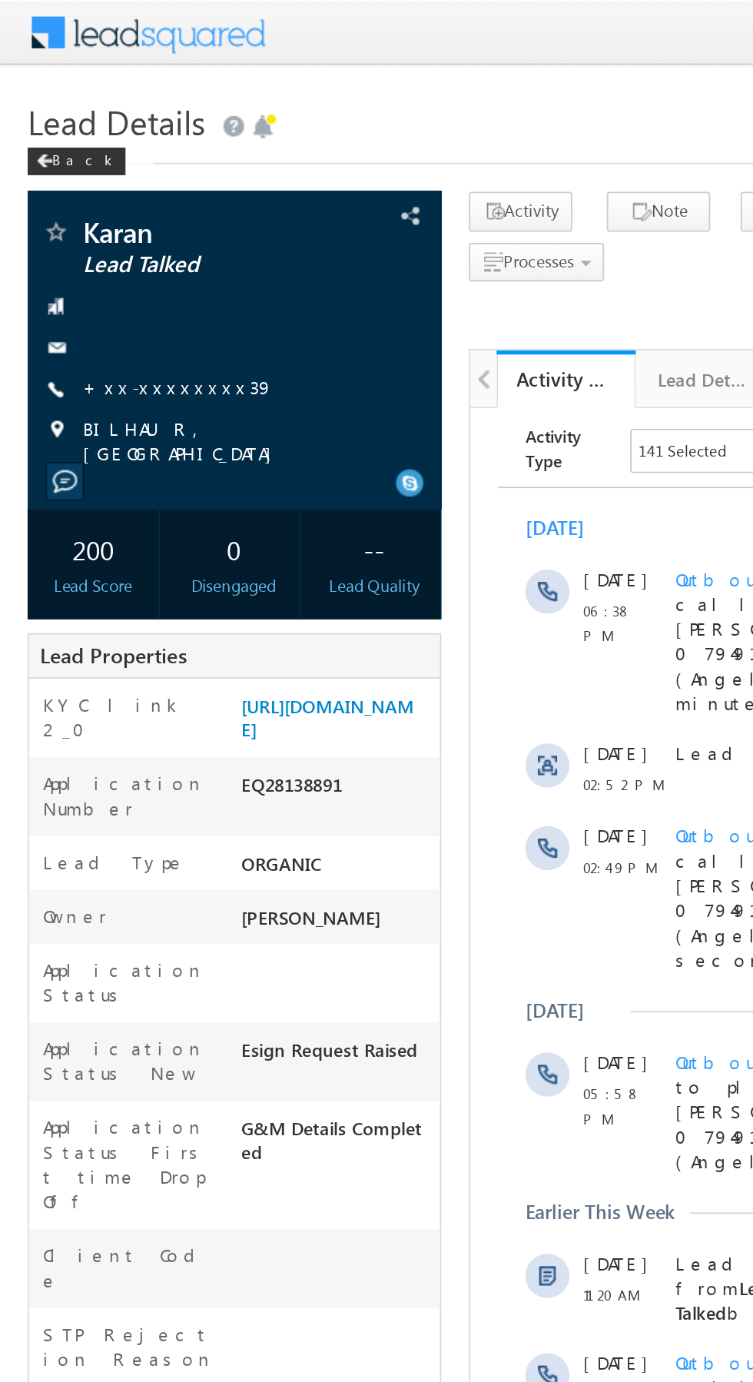
click at [96, 216] on link "+xx-xxxxxxxx39" at bounding box center [99, 215] width 107 height 13
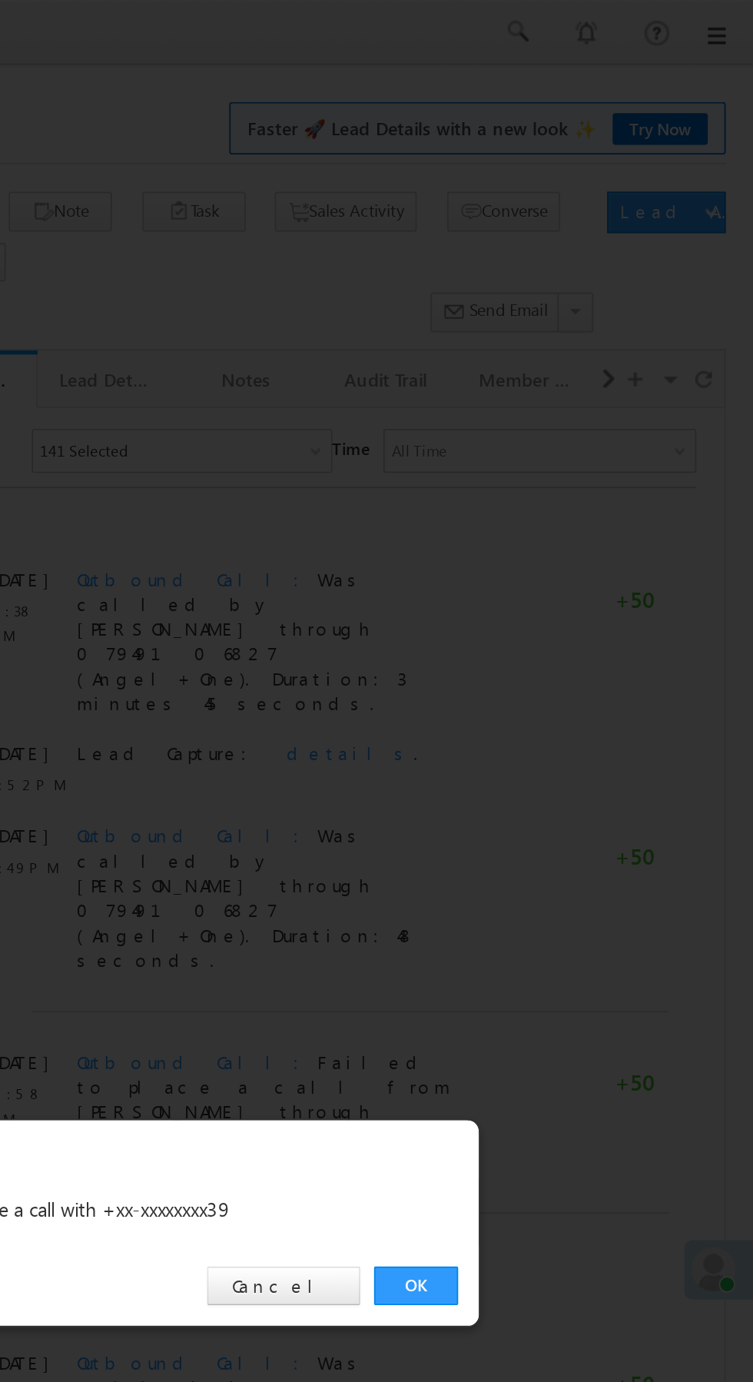
click at [561, 714] on link "OK" at bounding box center [565, 717] width 47 height 22
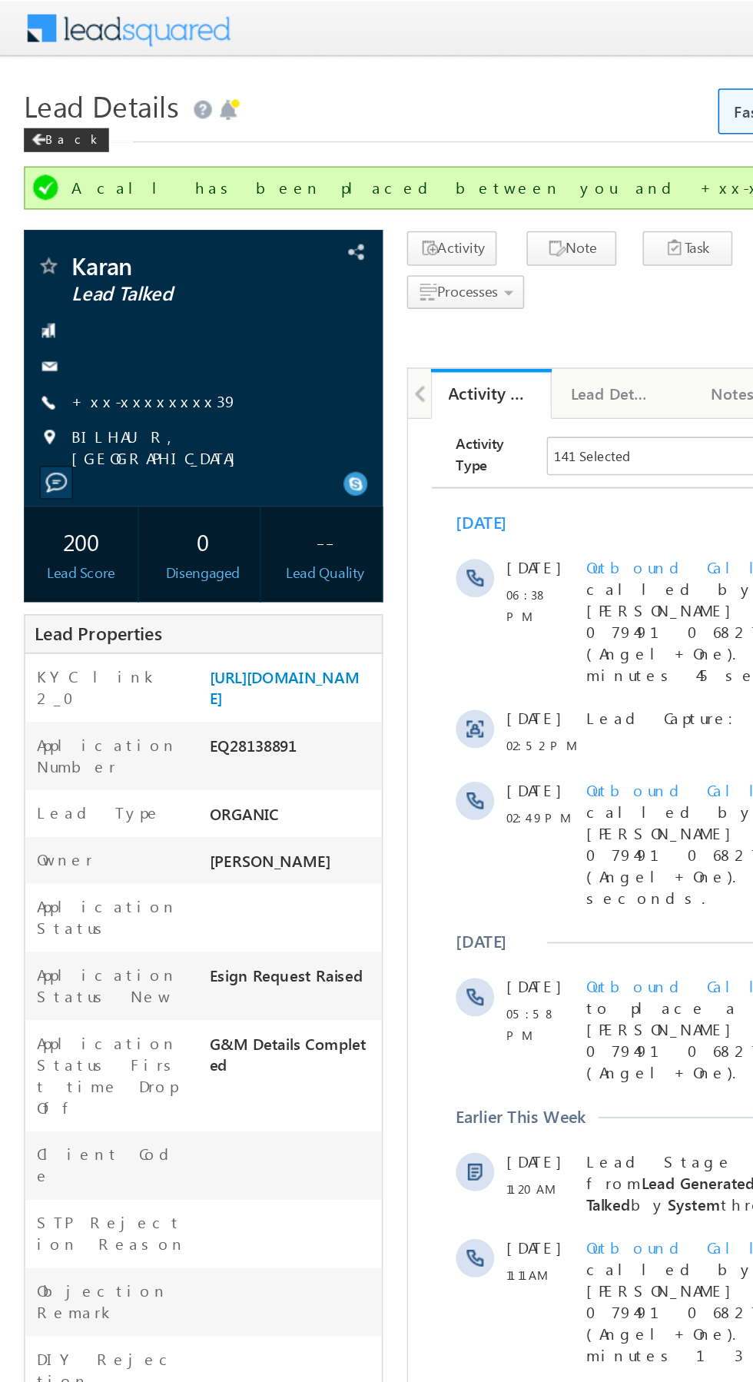
click at [97, 260] on link "+xx-xxxxxxxx39" at bounding box center [99, 257] width 107 height 13
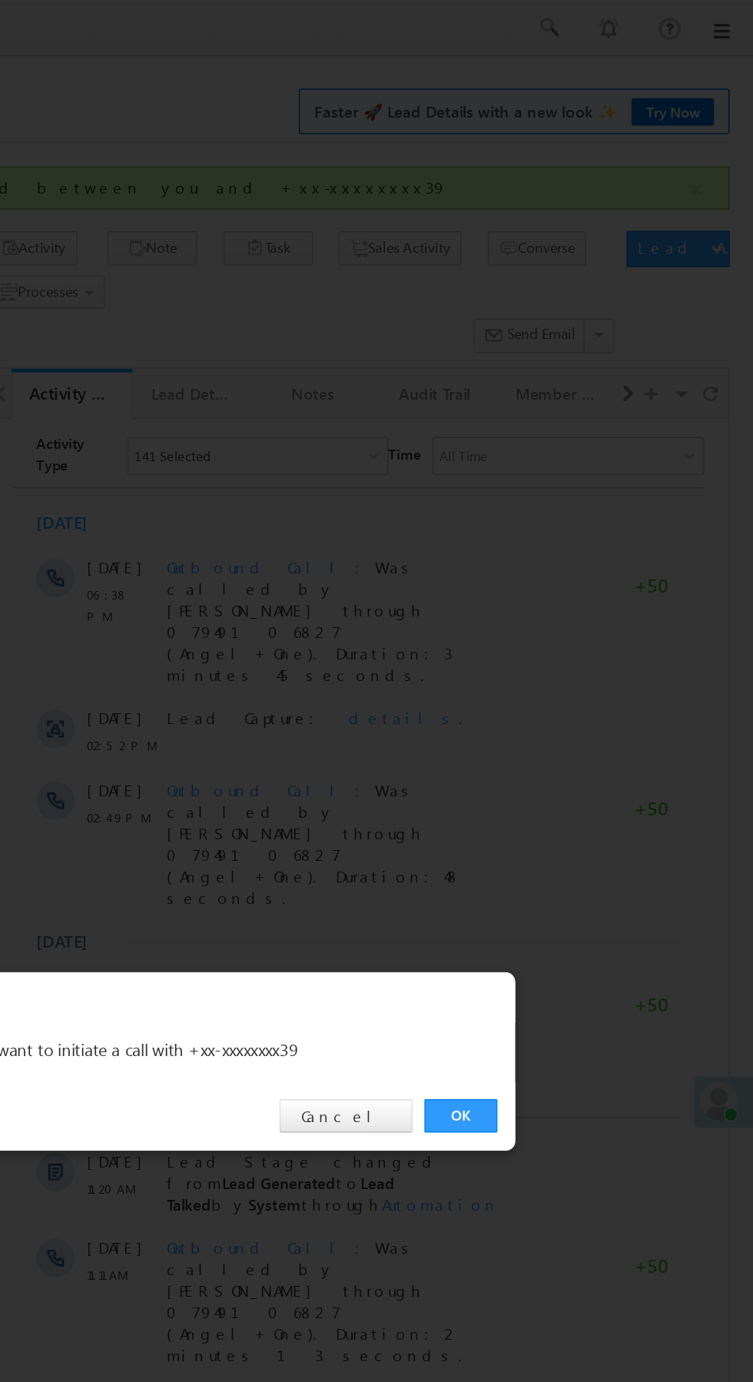
click at [569, 717] on link "OK" at bounding box center [565, 717] width 47 height 22
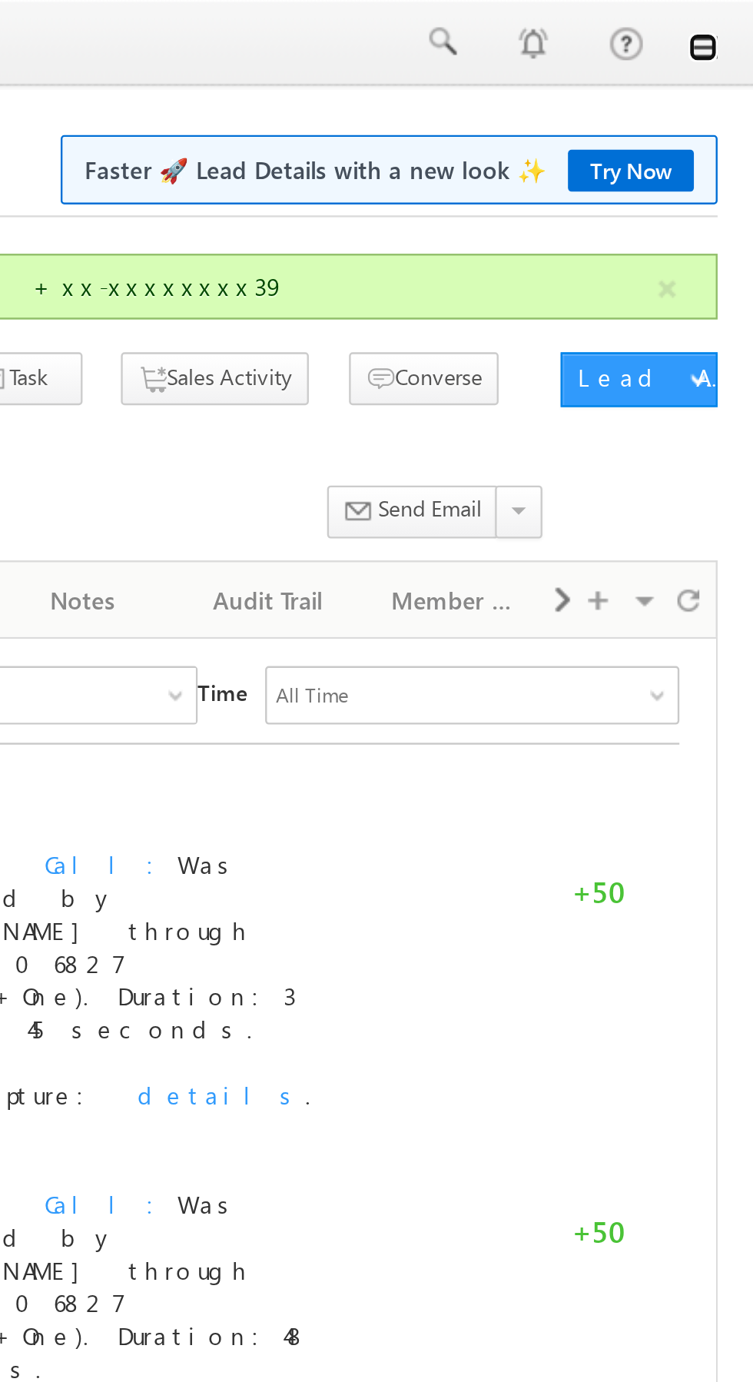
click at [733, 21] on link at bounding box center [732, 20] width 12 height 12
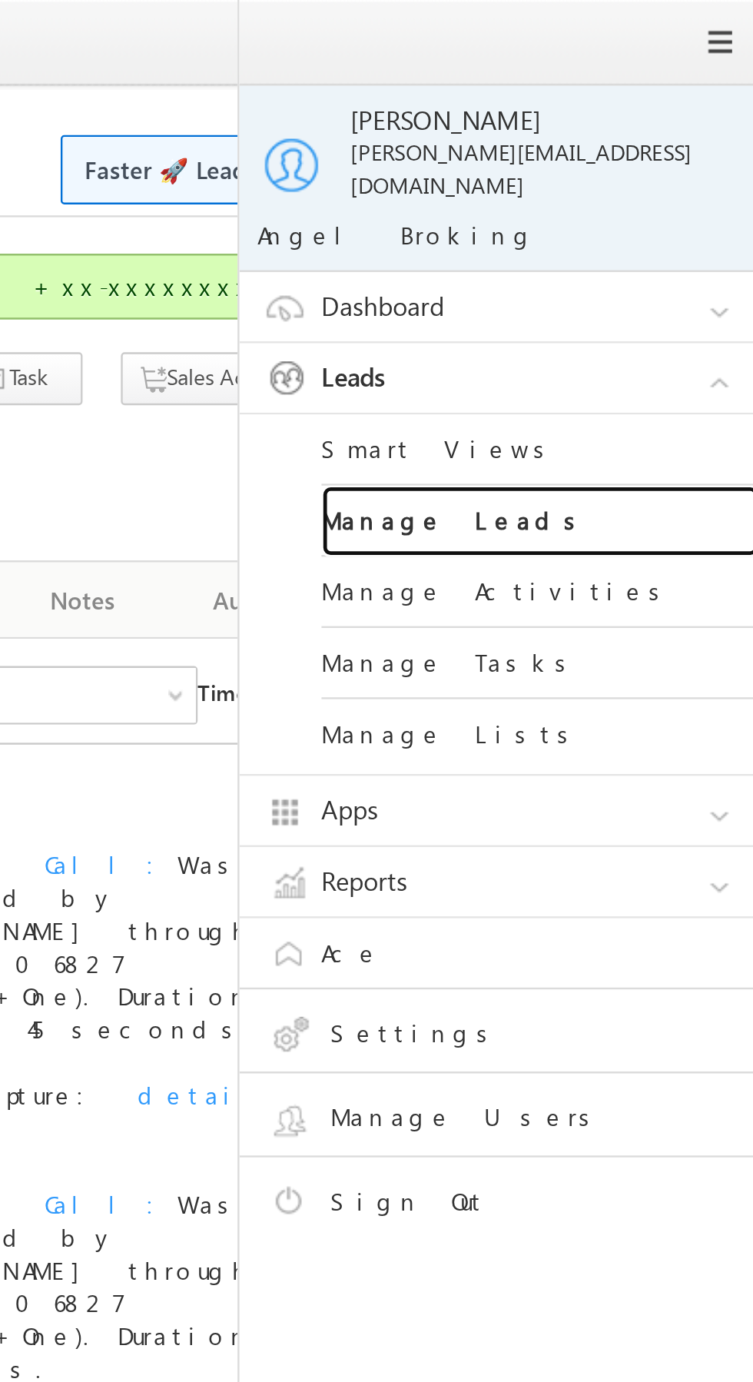
click at [676, 205] on link "Manage Leads" at bounding box center [663, 219] width 184 height 30
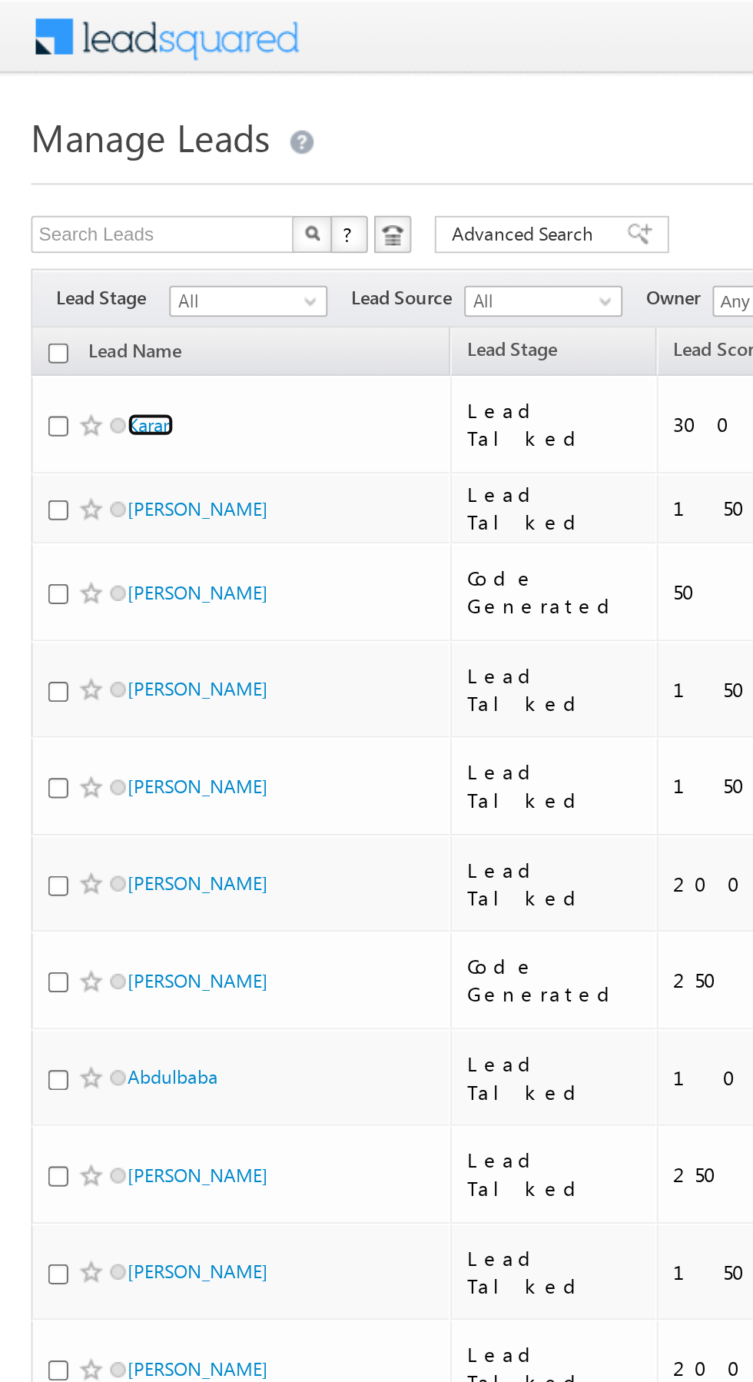
click at [78, 214] on link "Karan" at bounding box center [74, 210] width 23 height 12
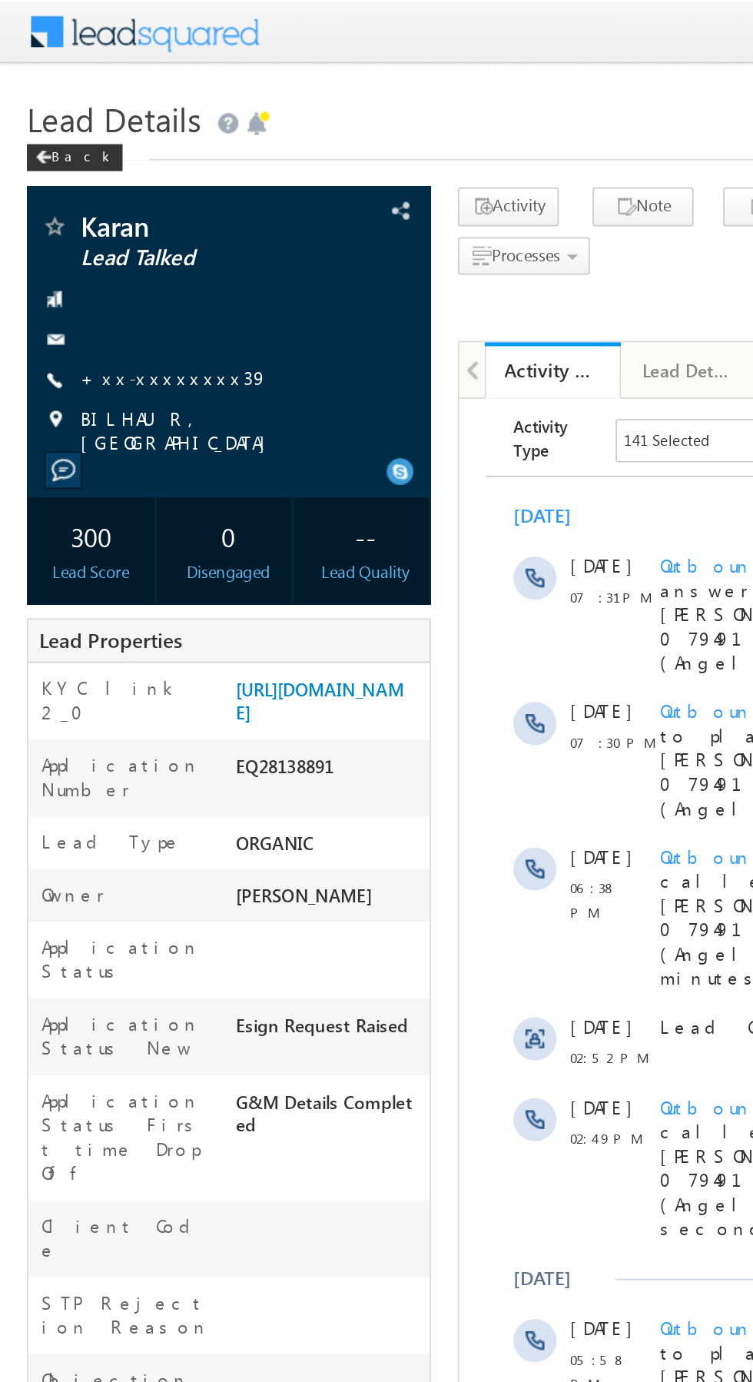
click at [92, 215] on link "+xx-xxxxxxxx39" at bounding box center [99, 215] width 107 height 13
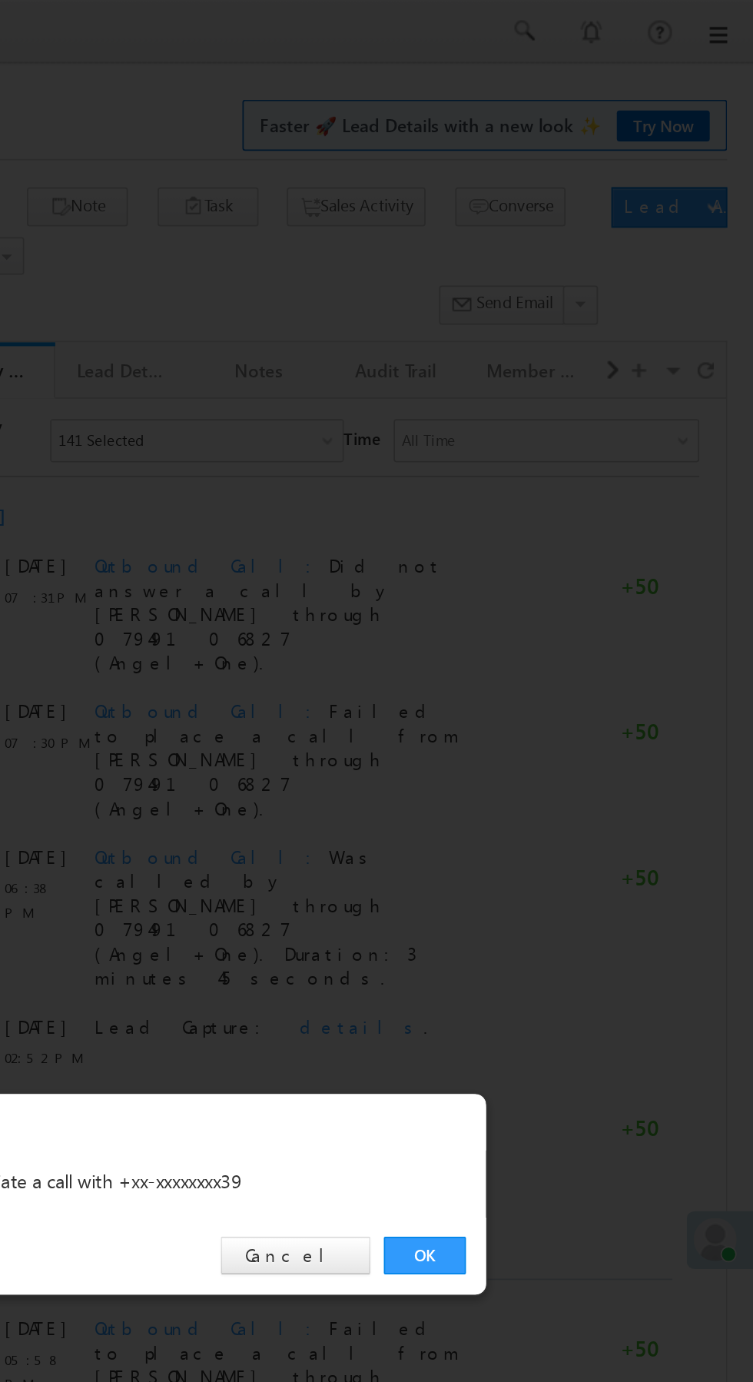
click at [567, 716] on link "OK" at bounding box center [565, 717] width 47 height 22
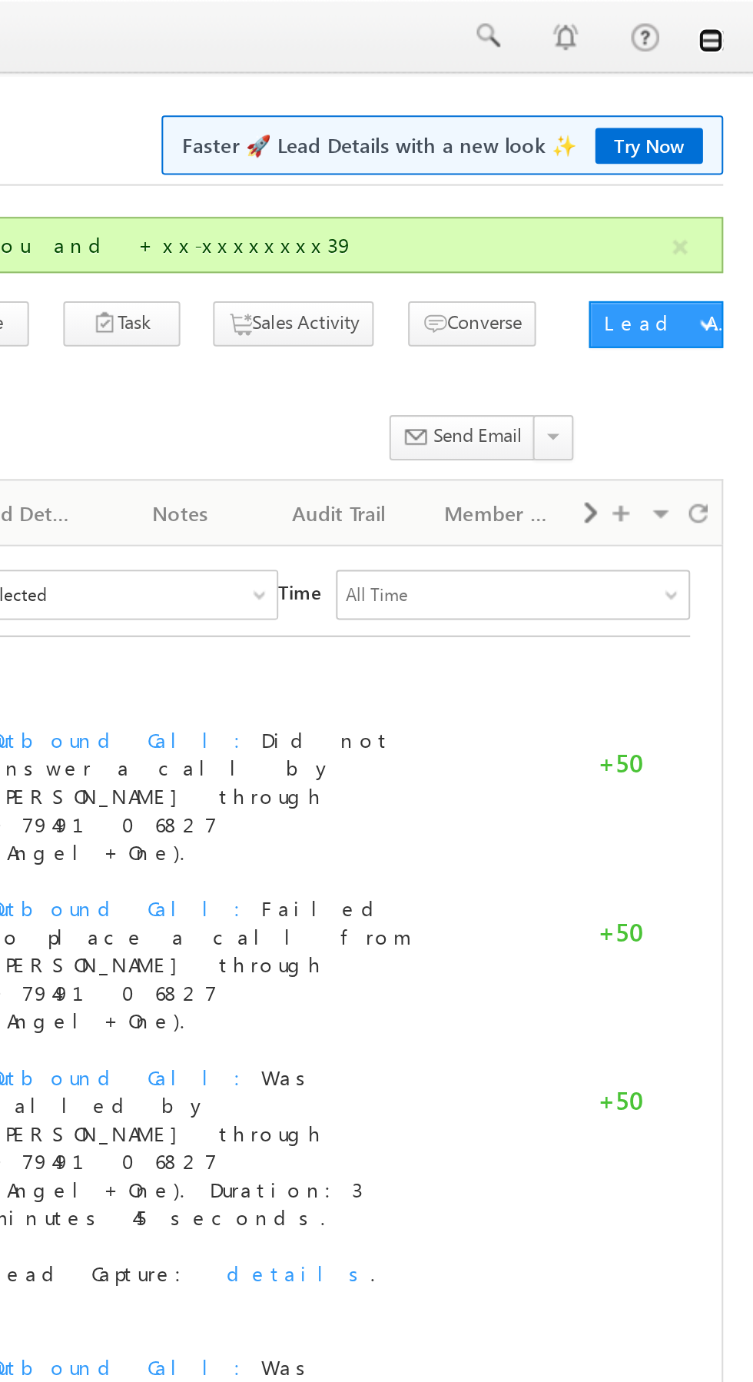
click at [732, 19] on link at bounding box center [732, 20] width 12 height 12
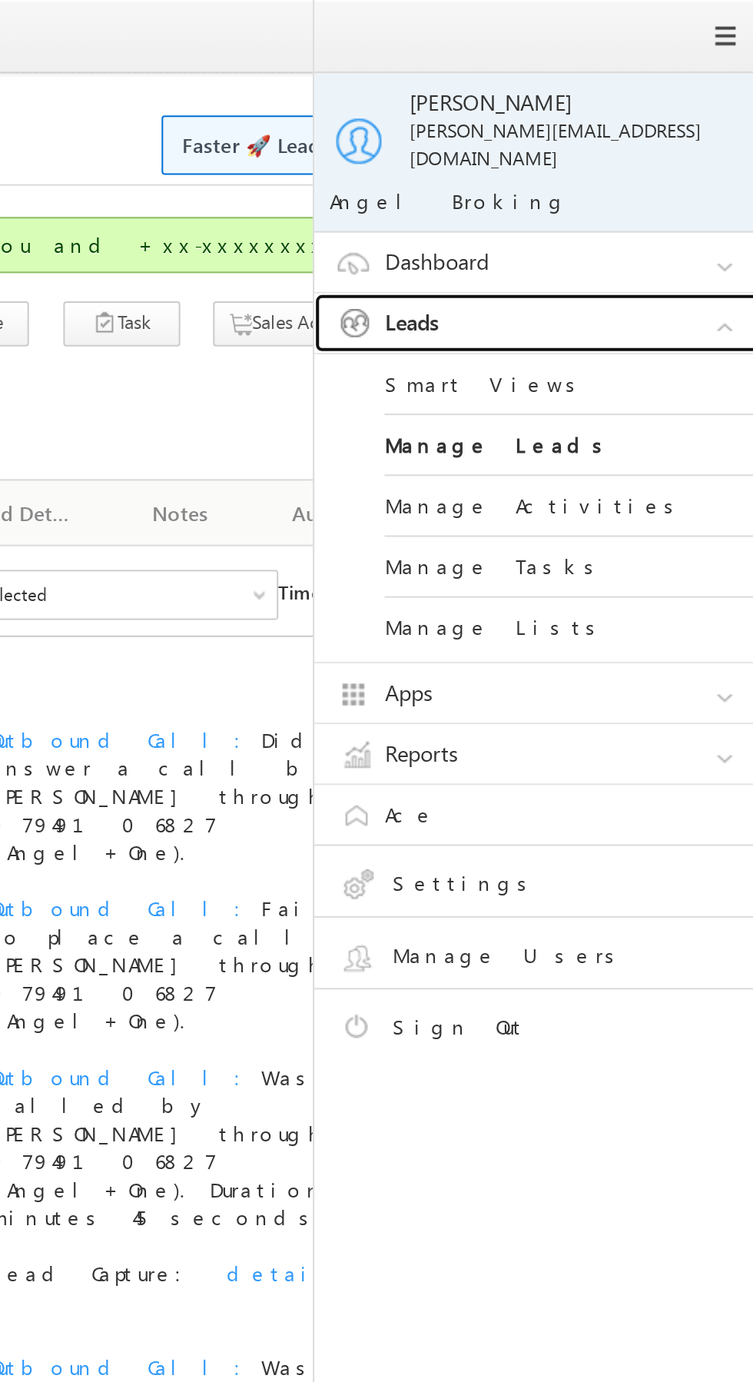
click at [692, 145] on link "Leads" at bounding box center [652, 159] width 231 height 29
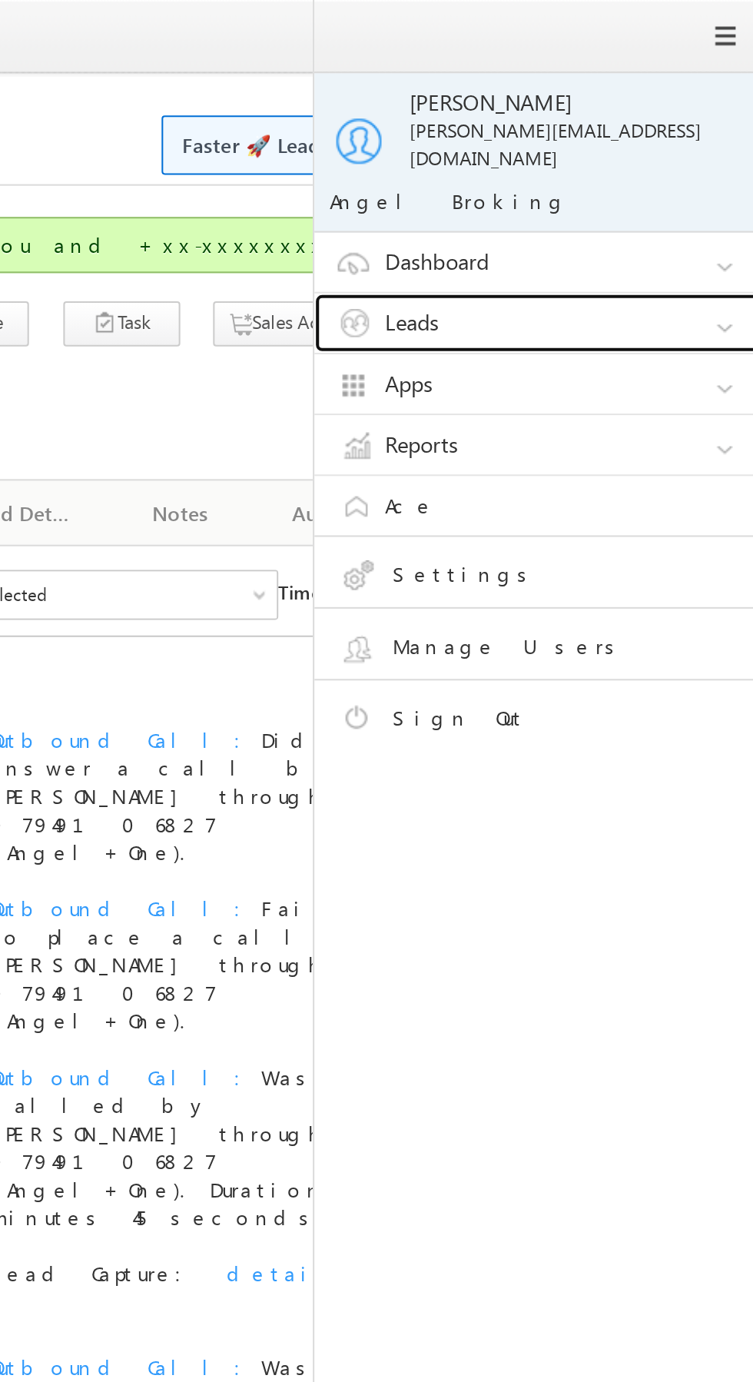
click at [686, 154] on link "Leads" at bounding box center [652, 159] width 231 height 29
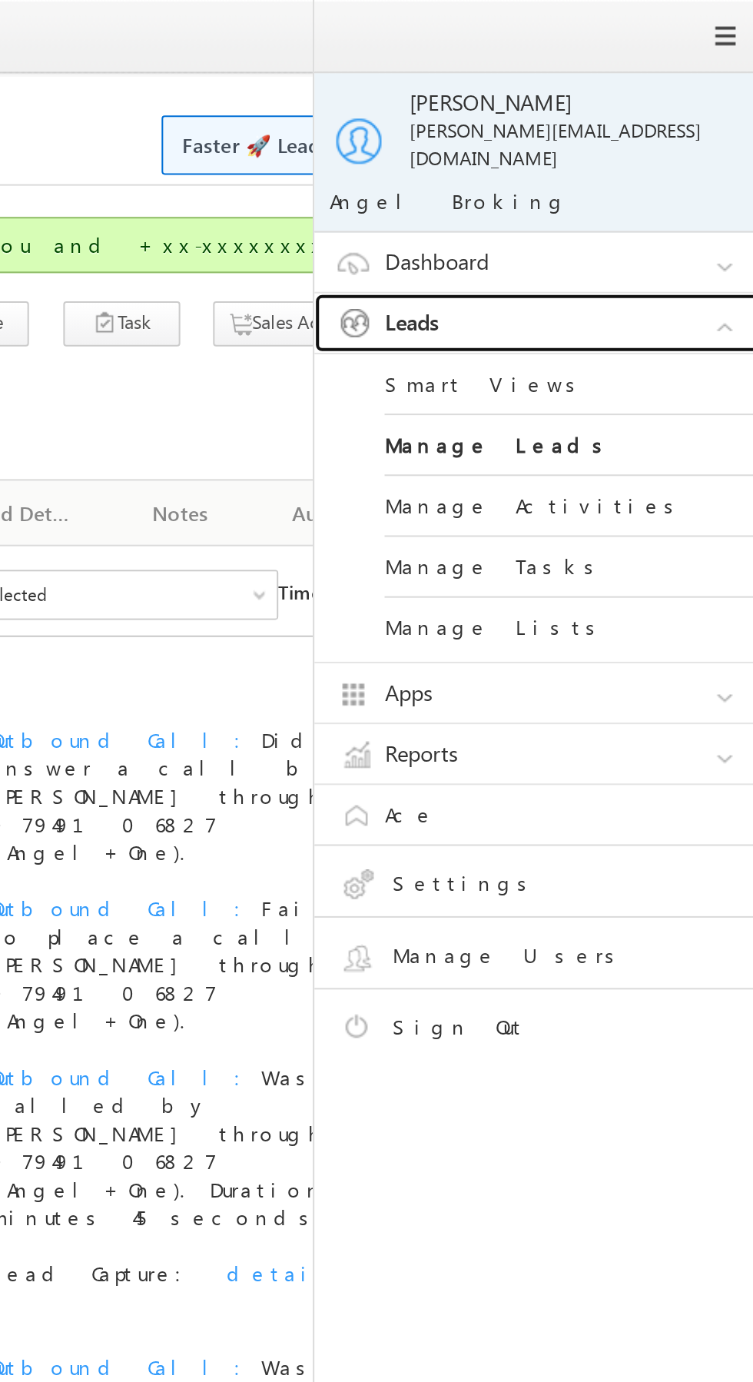
click at [682, 145] on link "Leads" at bounding box center [652, 159] width 231 height 29
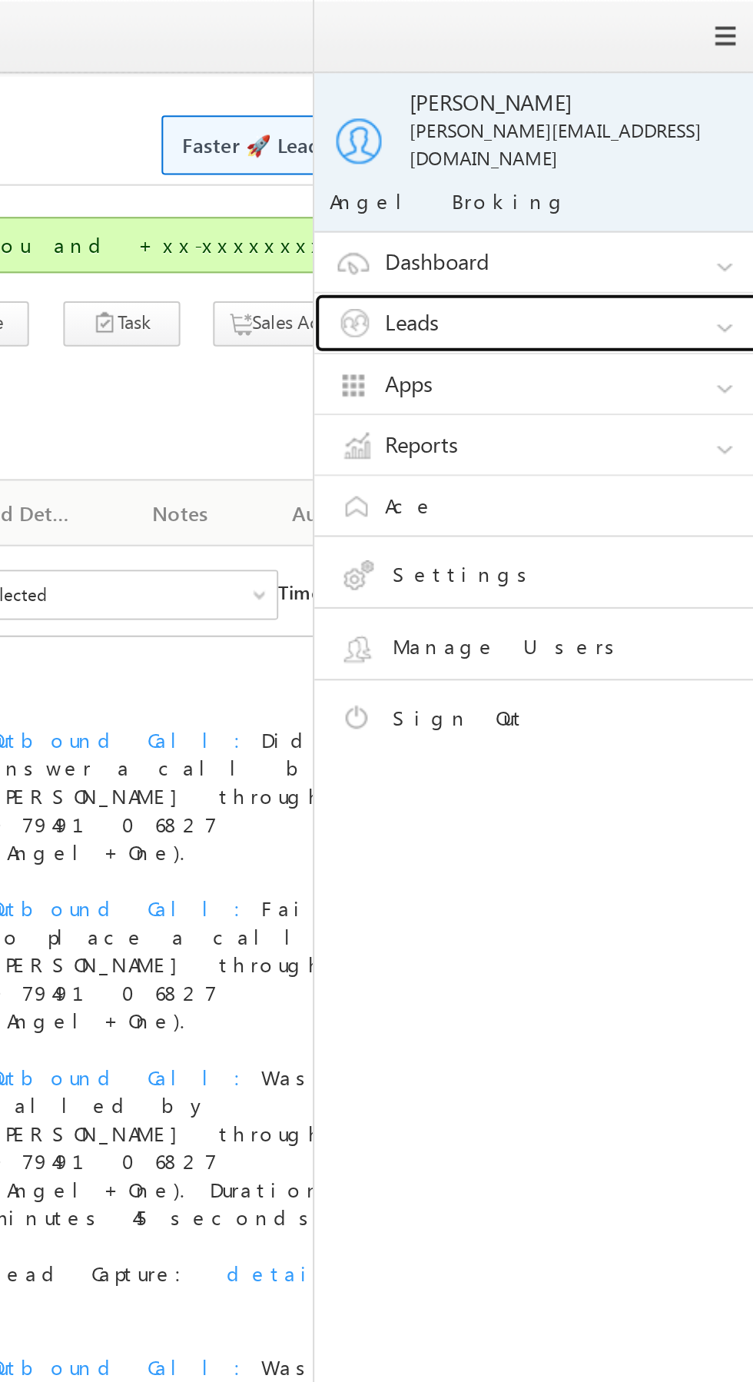
click at [686, 145] on link "Leads" at bounding box center [652, 159] width 231 height 29
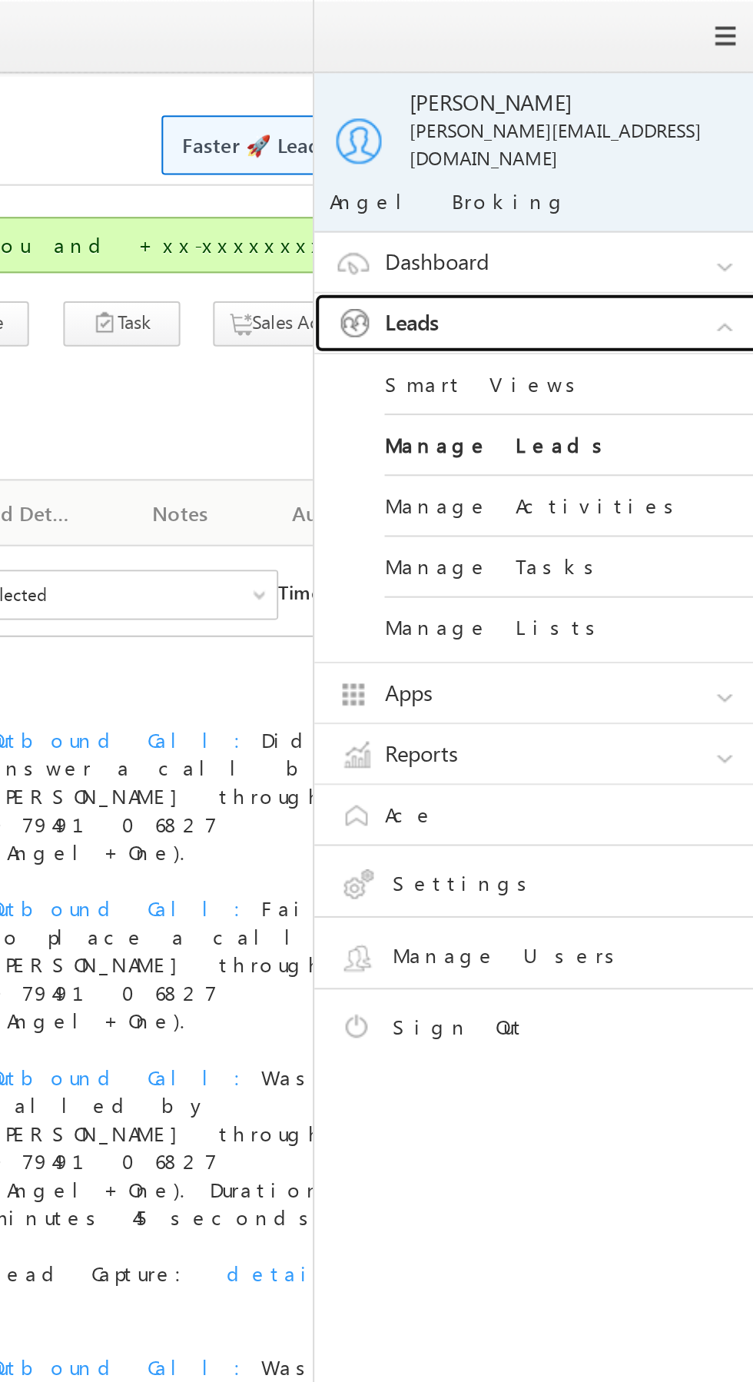
click at [681, 145] on link "Leads" at bounding box center [652, 159] width 231 height 29
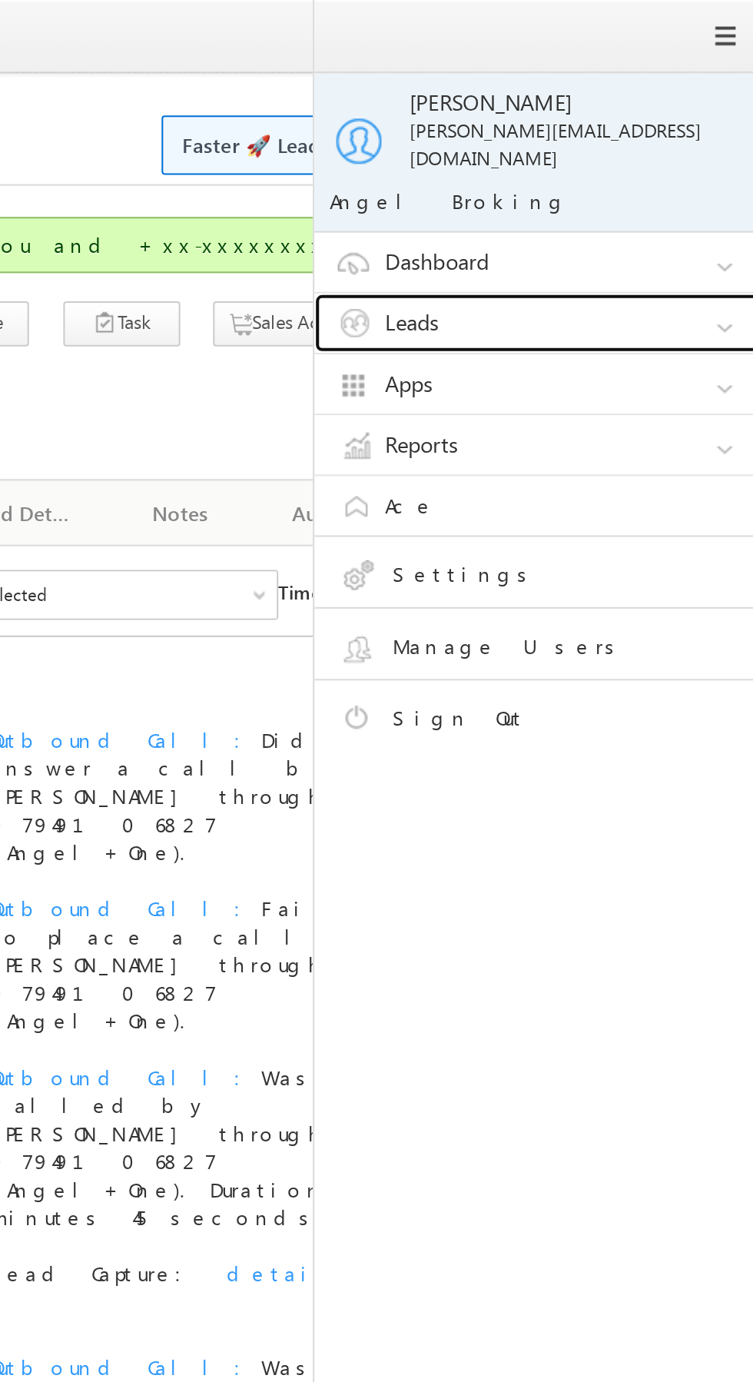
click at [682, 145] on link "Leads" at bounding box center [652, 159] width 231 height 29
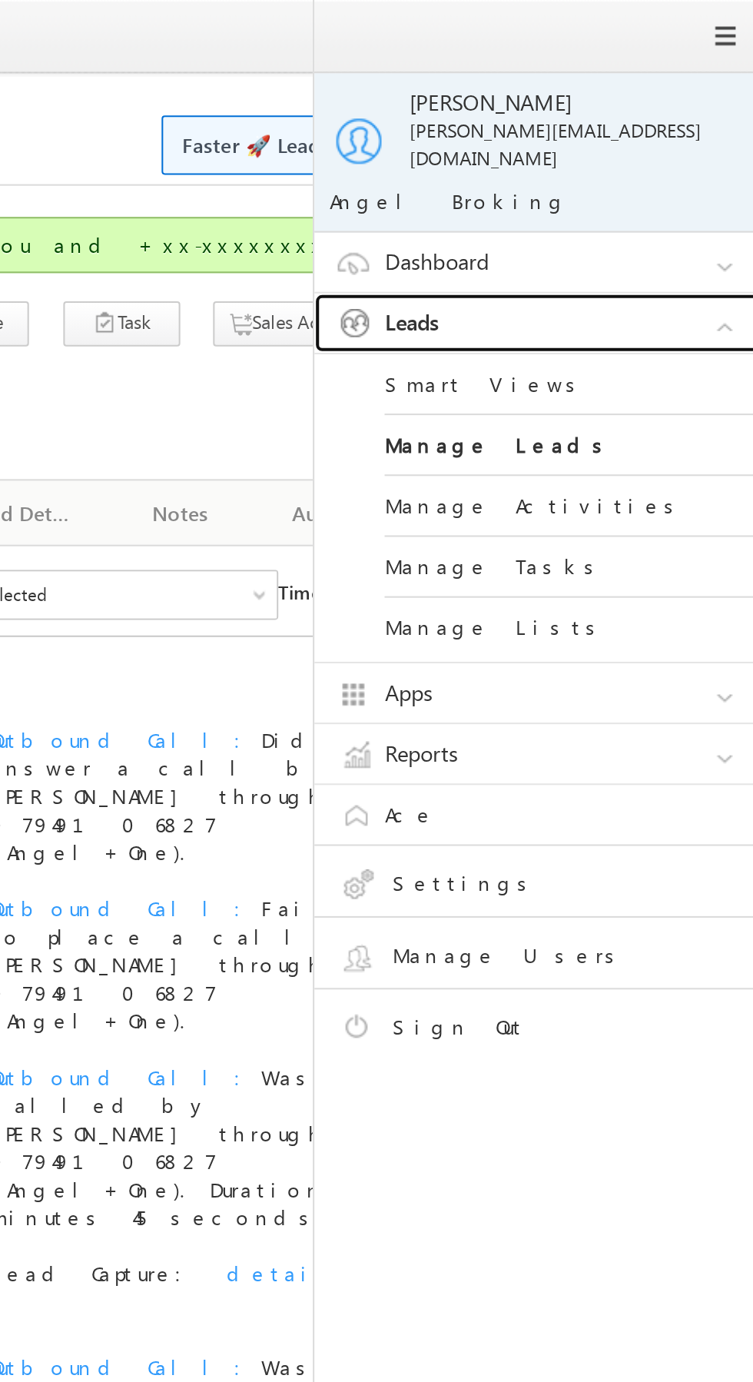
click at [684, 150] on link "Leads" at bounding box center [652, 159] width 231 height 29
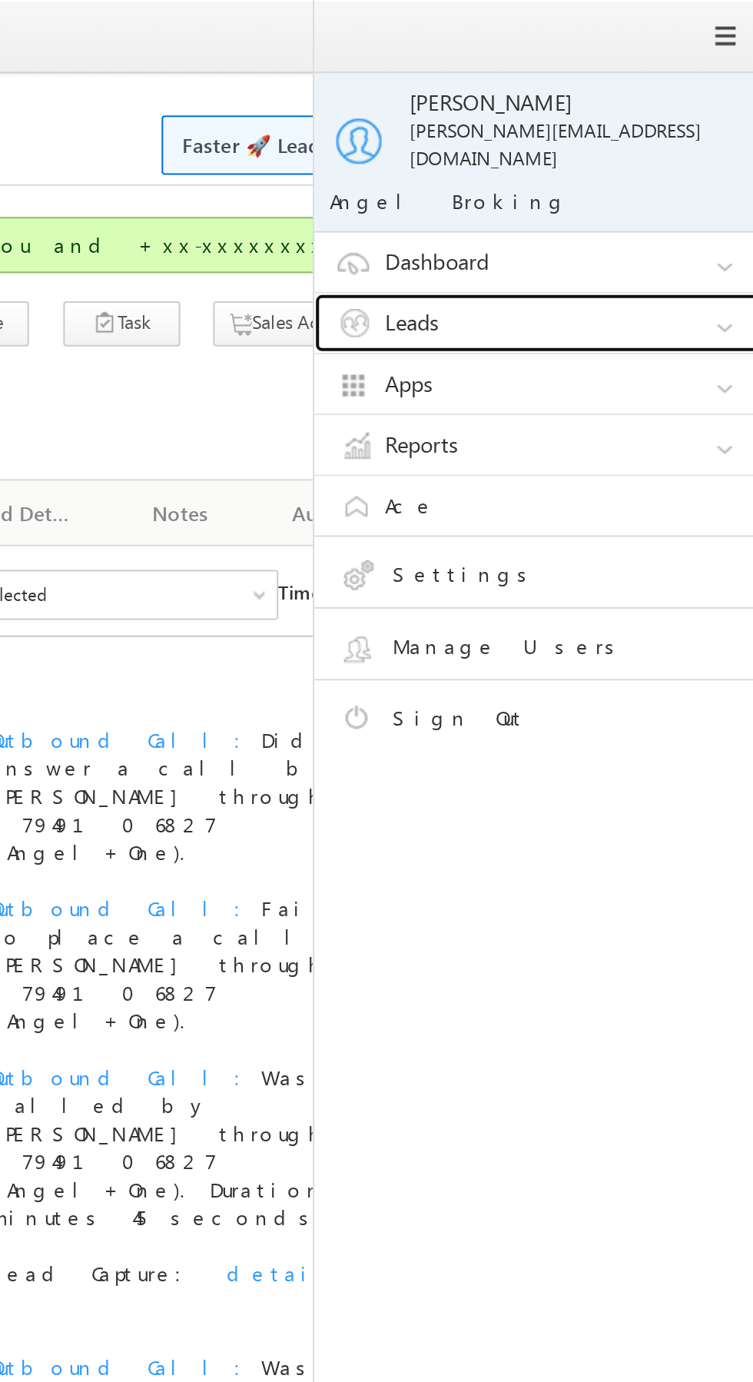
click at [685, 145] on link "Leads" at bounding box center [652, 159] width 231 height 29
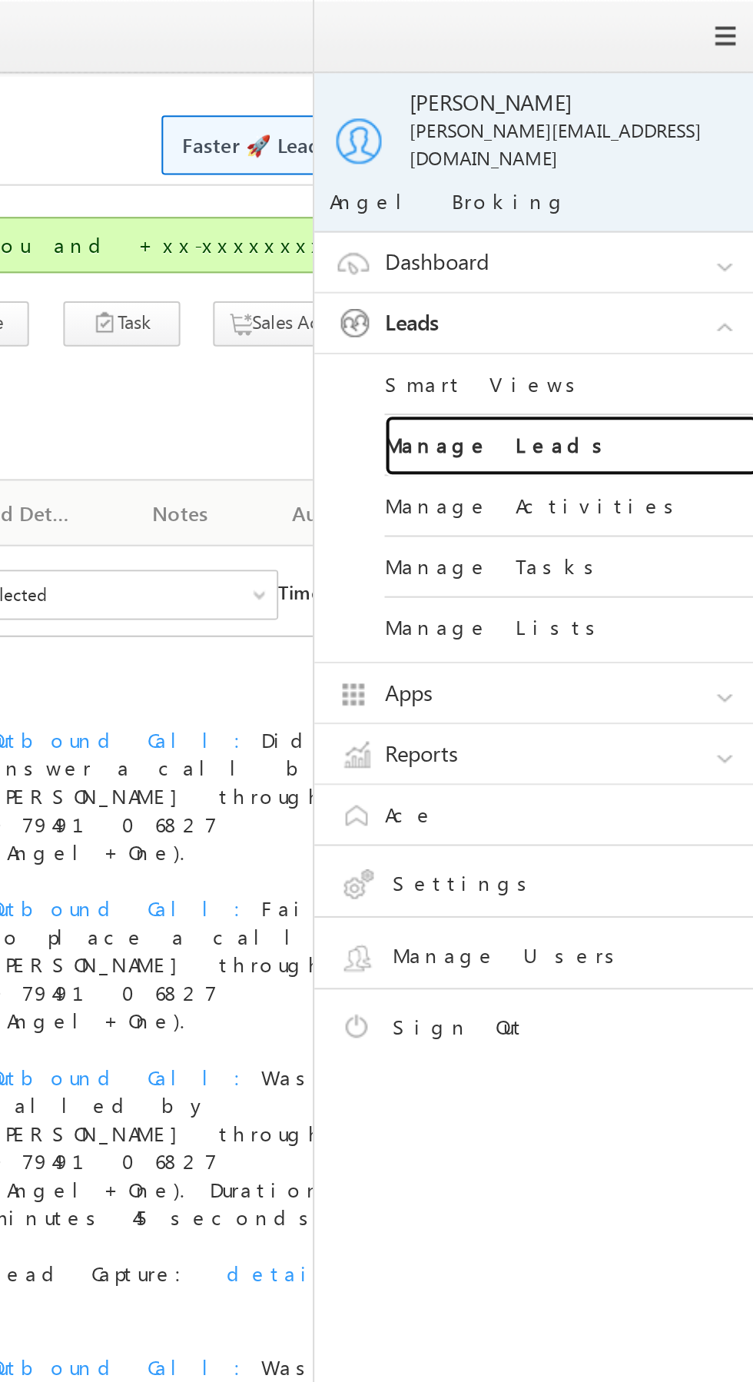
click at [683, 204] on link "Manage Leads" at bounding box center [663, 219] width 184 height 30
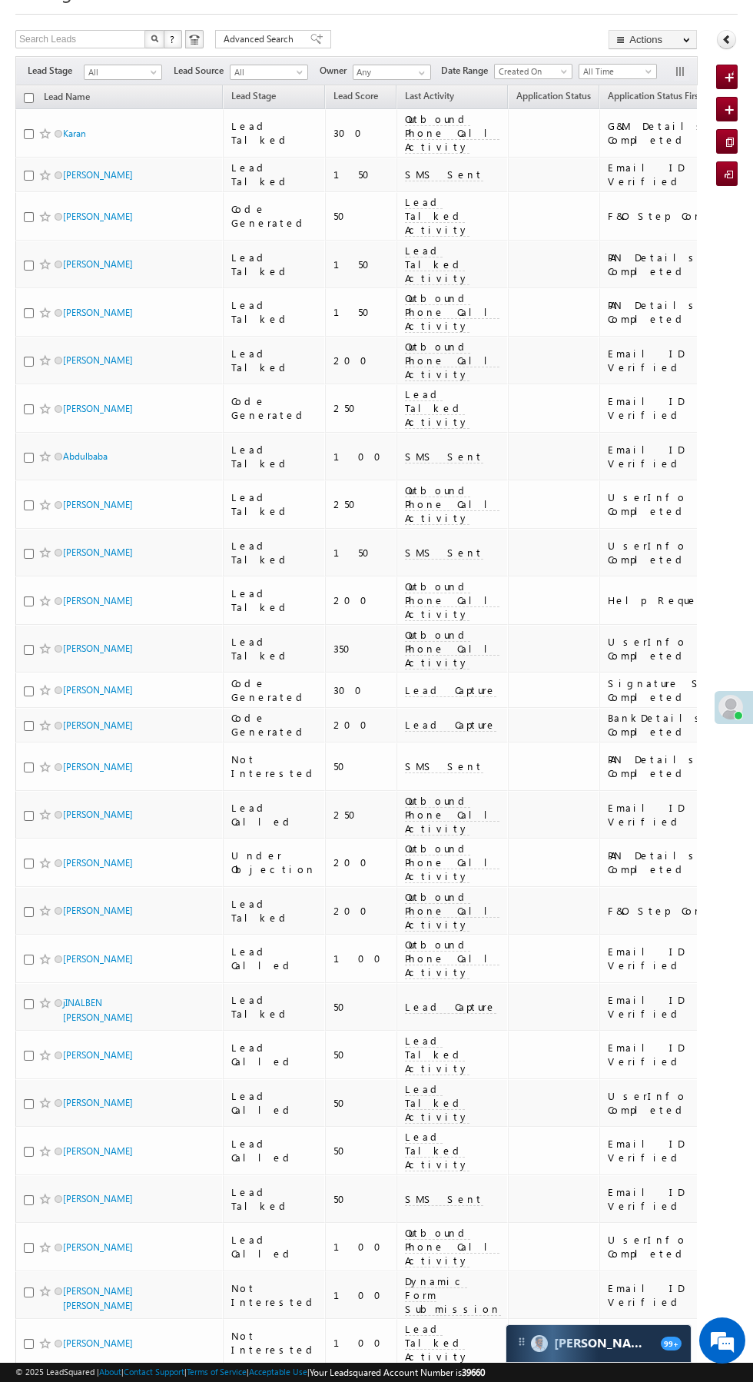
scroll to position [79, 0]
